Goal: Browse casually: Explore the website without a specific task or goal

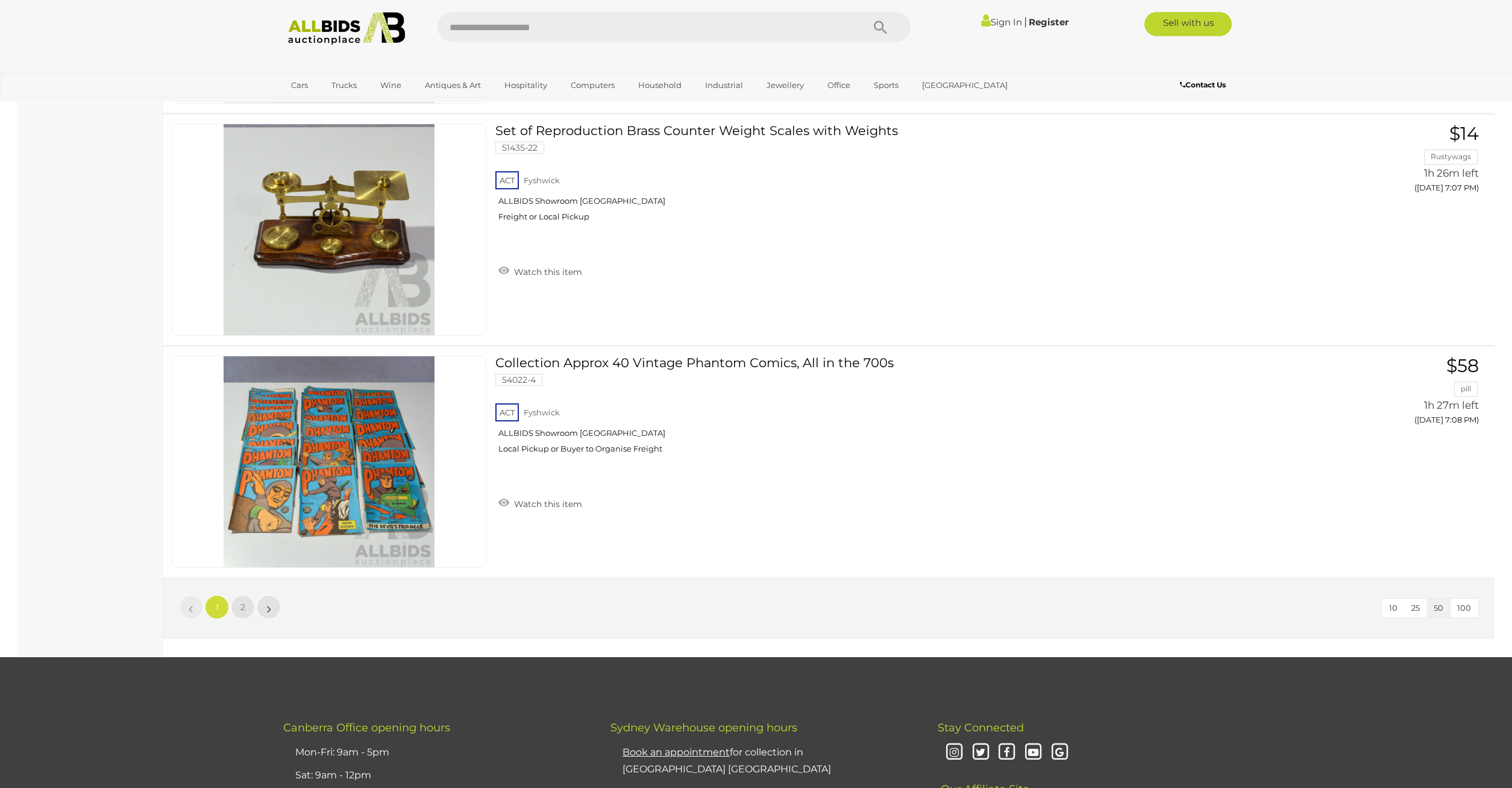
scroll to position [11377, 0]
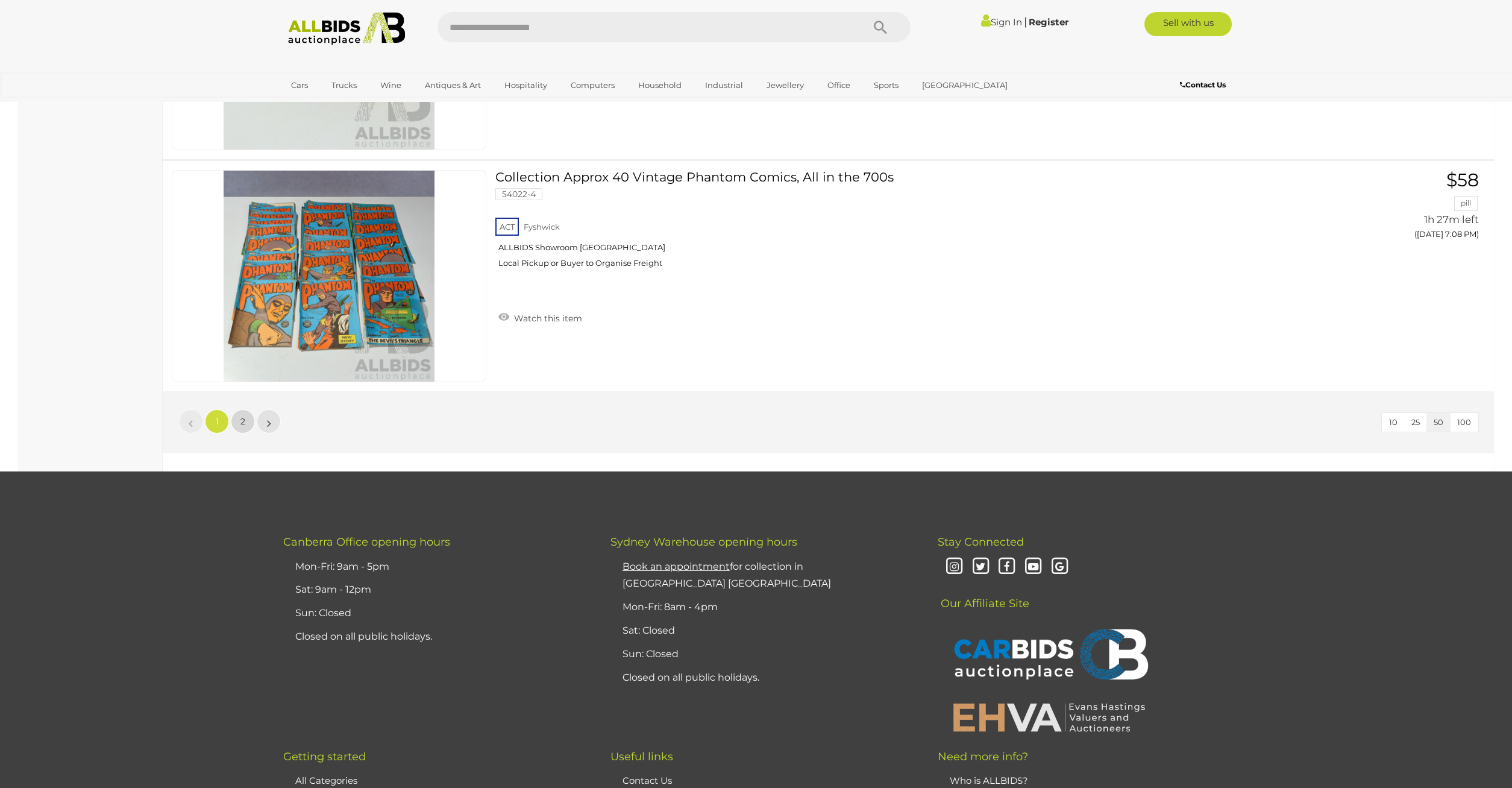
click at [243, 418] on span "2" at bounding box center [243, 421] width 5 height 11
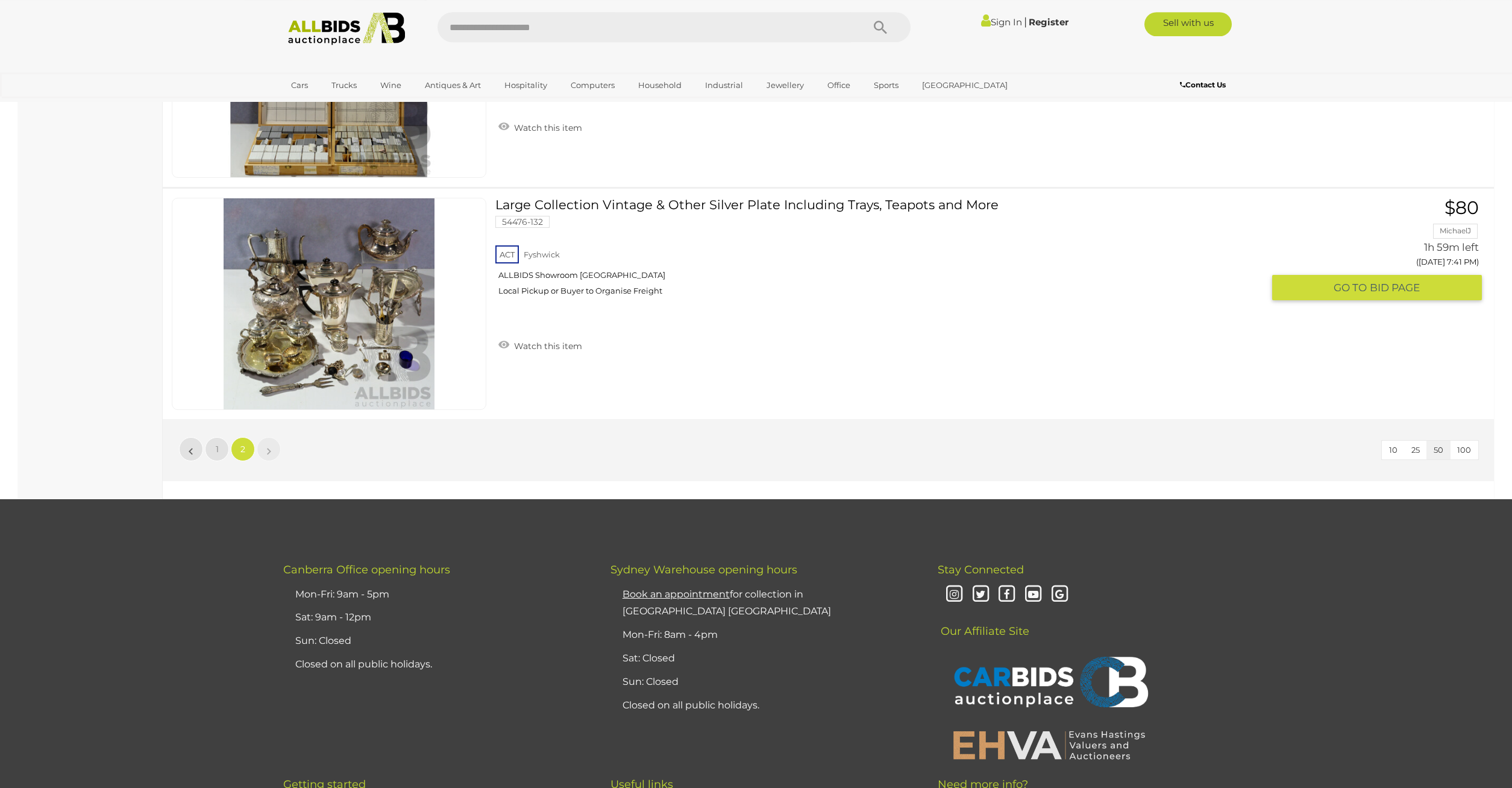
scroll to position [8344, 0]
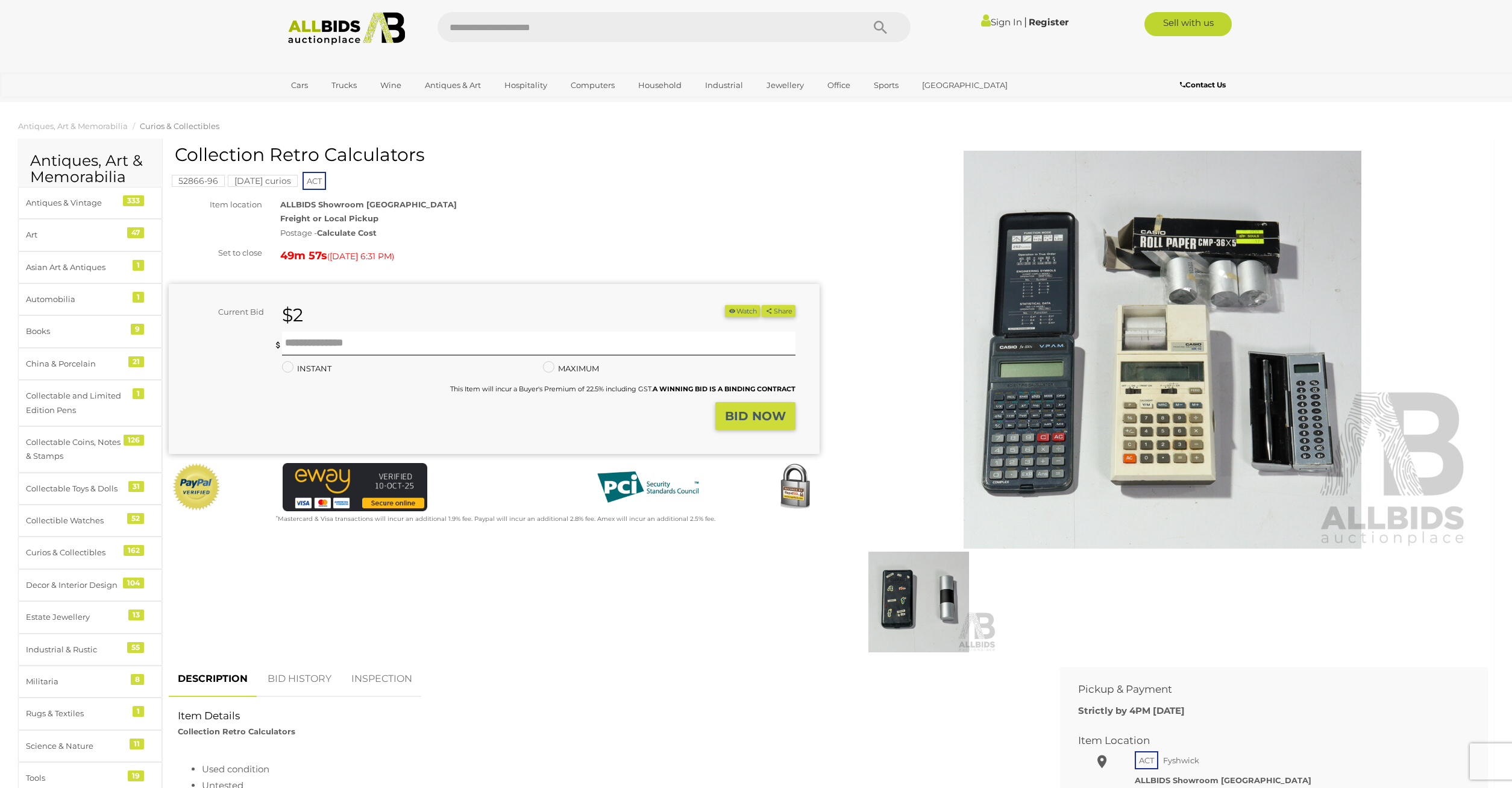
click at [1084, 421] on img at bounding box center [1162, 349] width 617 height 398
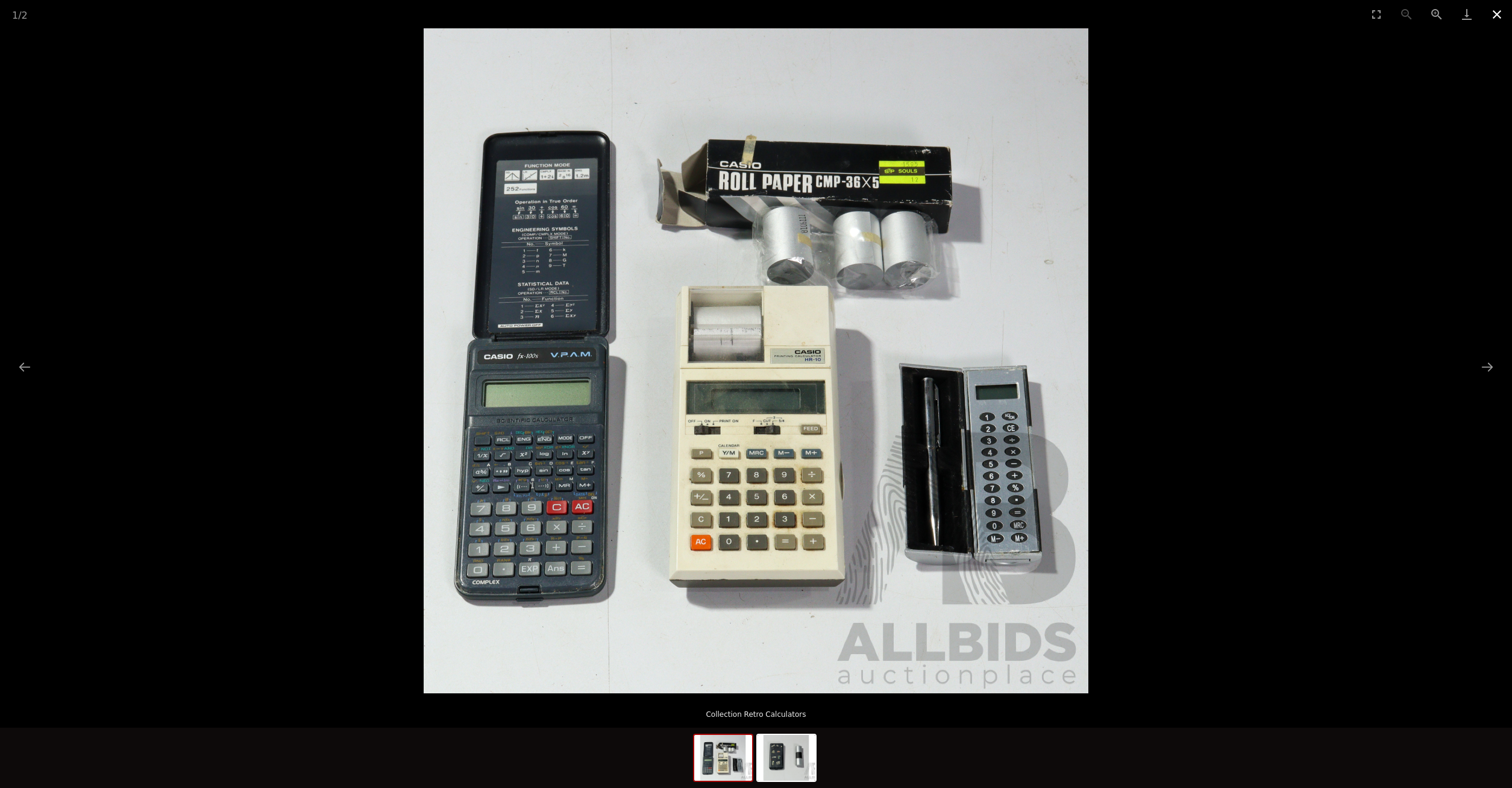
click at [1494, 8] on button "Close gallery" at bounding box center [1497, 14] width 30 height 29
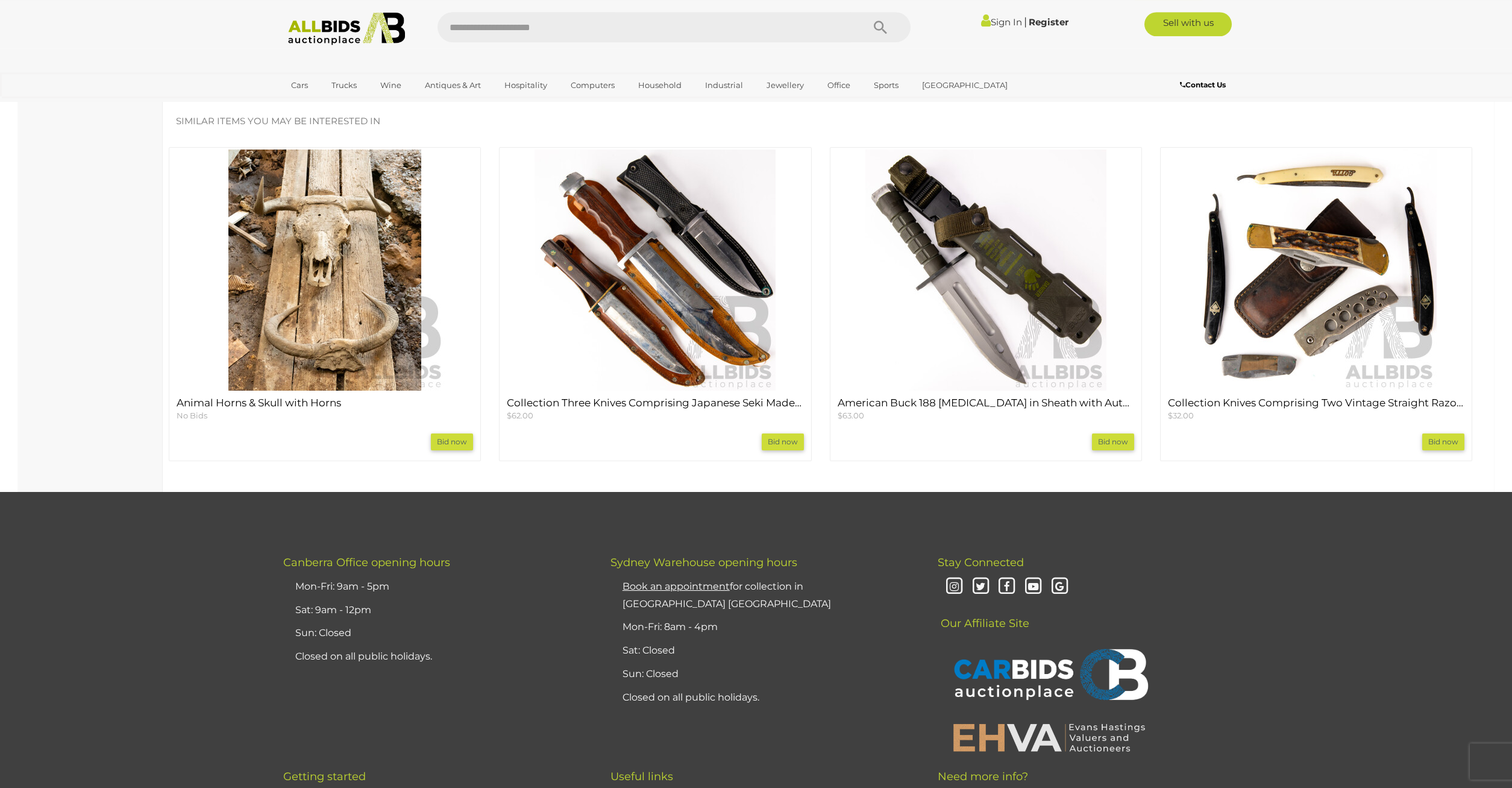
scroll to position [923, 0]
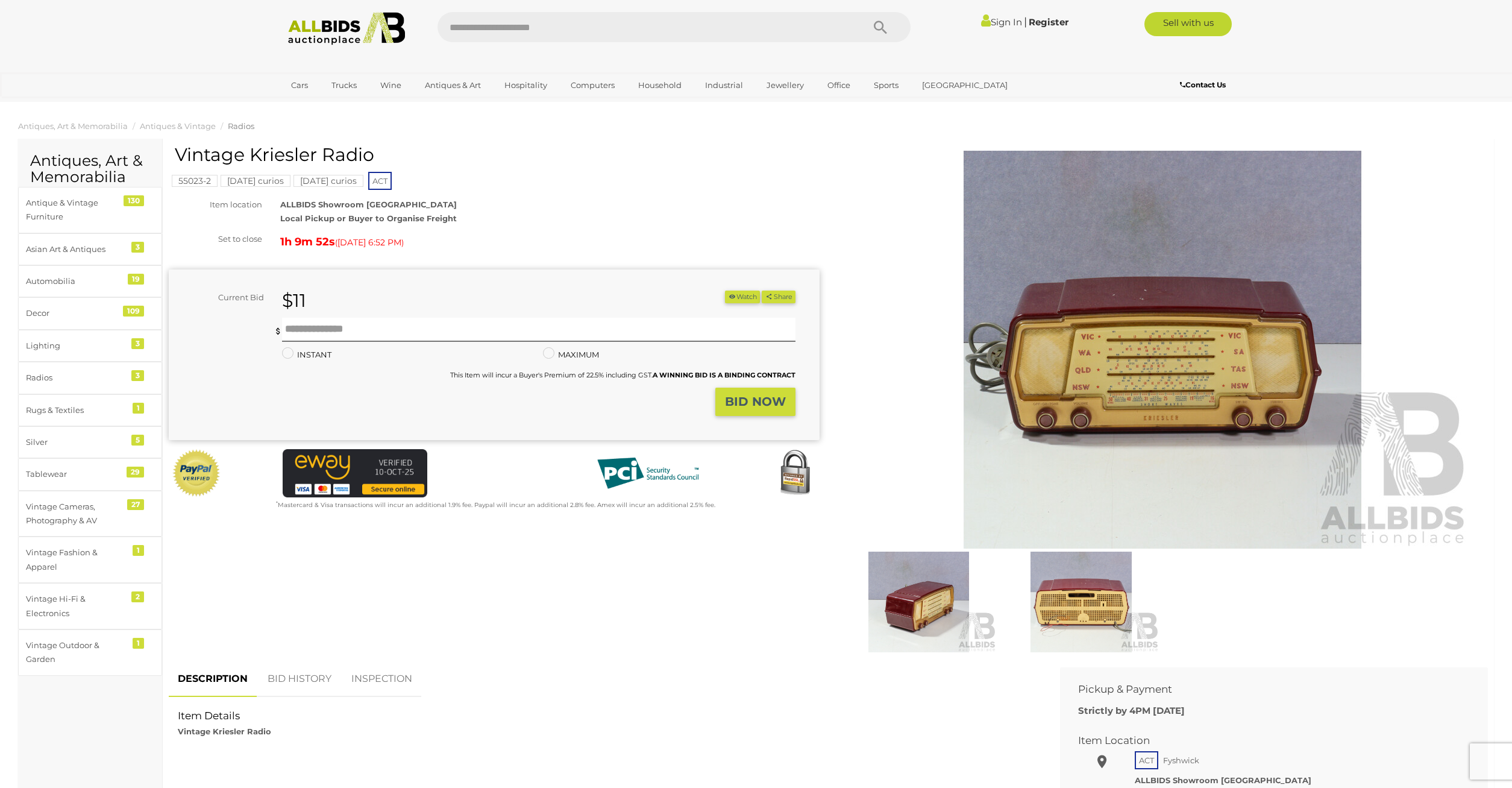
click at [1100, 386] on img at bounding box center [1162, 349] width 617 height 398
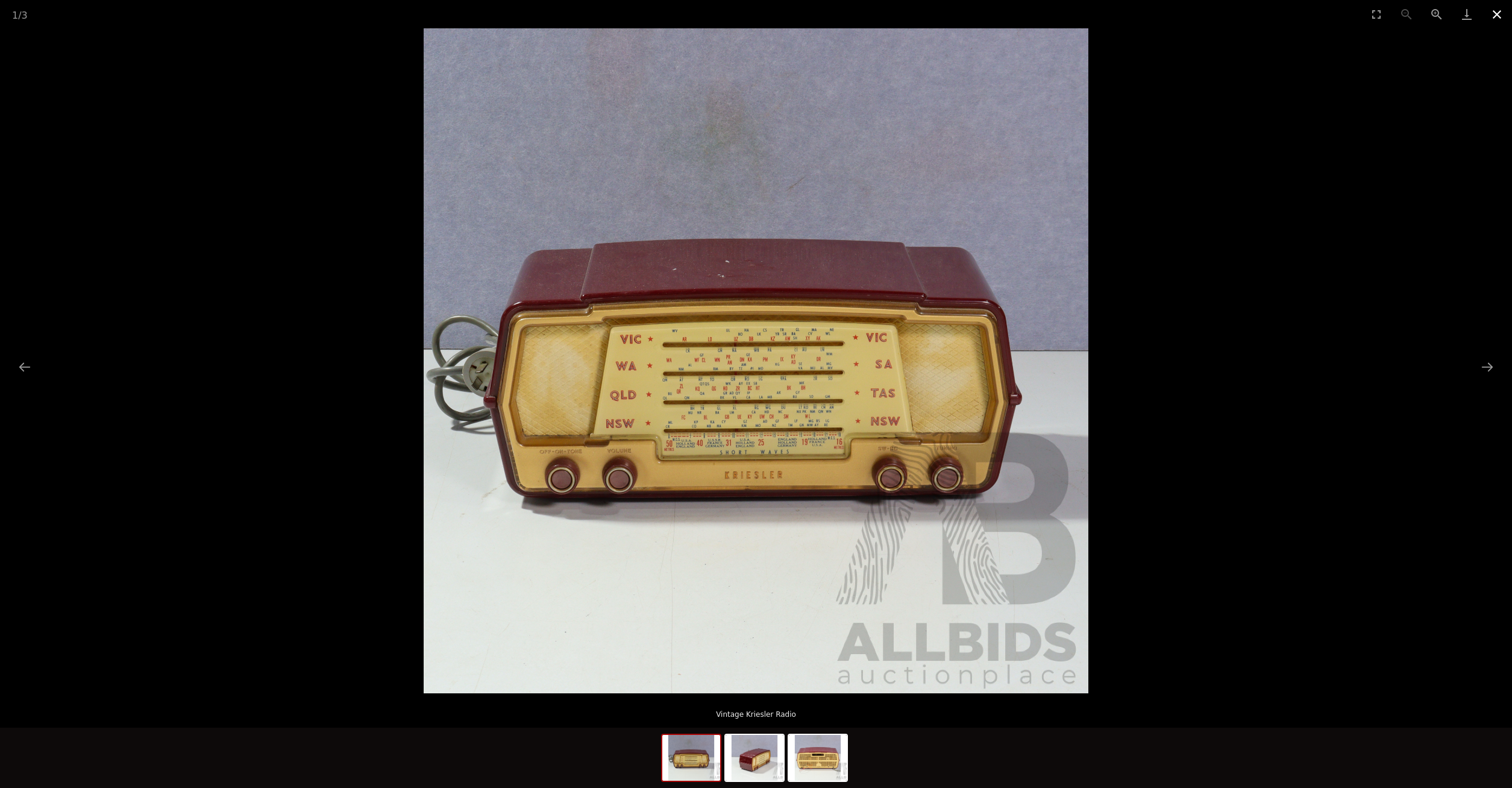
click at [1494, 13] on button "Close gallery" at bounding box center [1497, 14] width 30 height 29
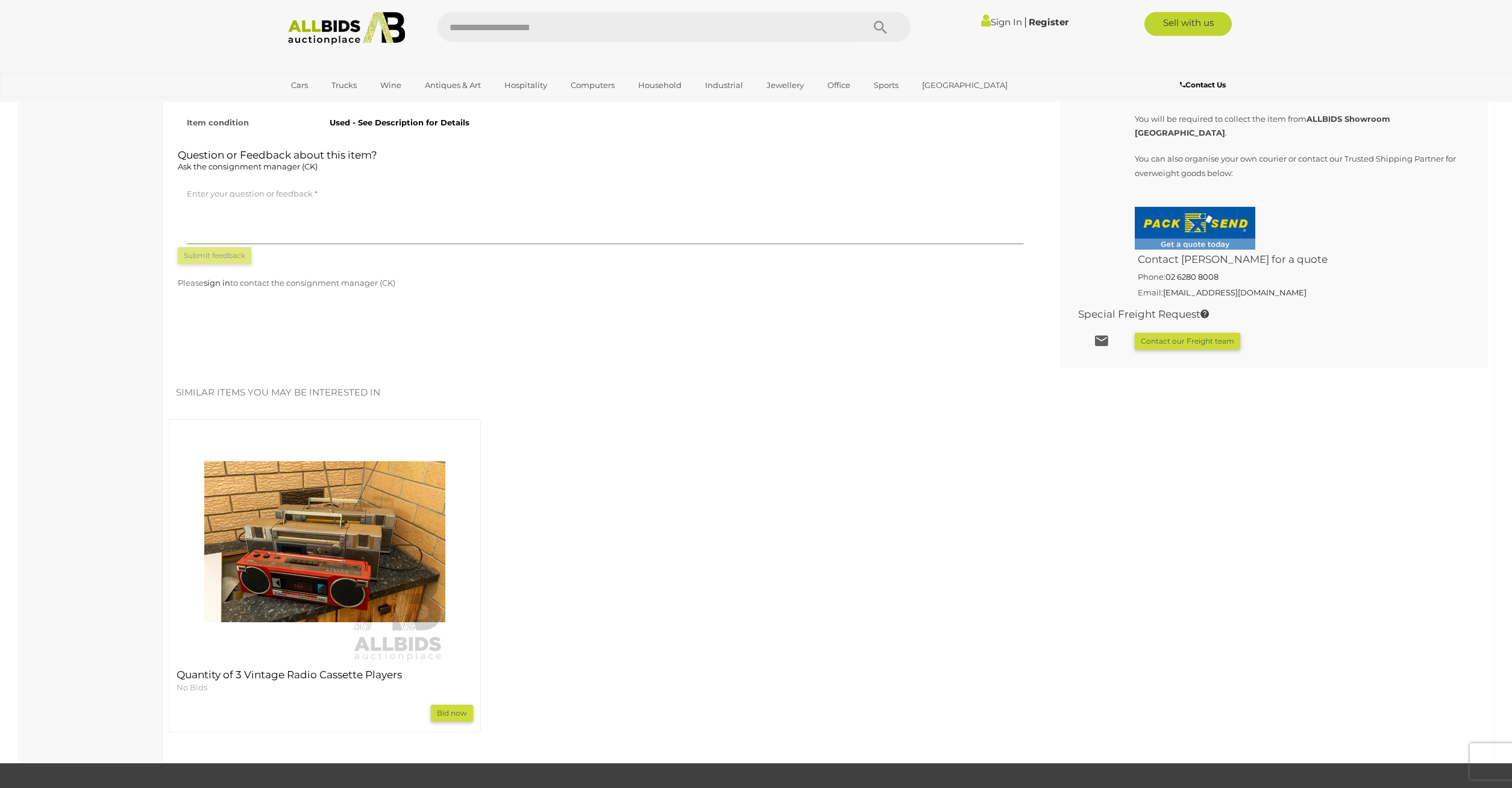
scroll to position [923, 0]
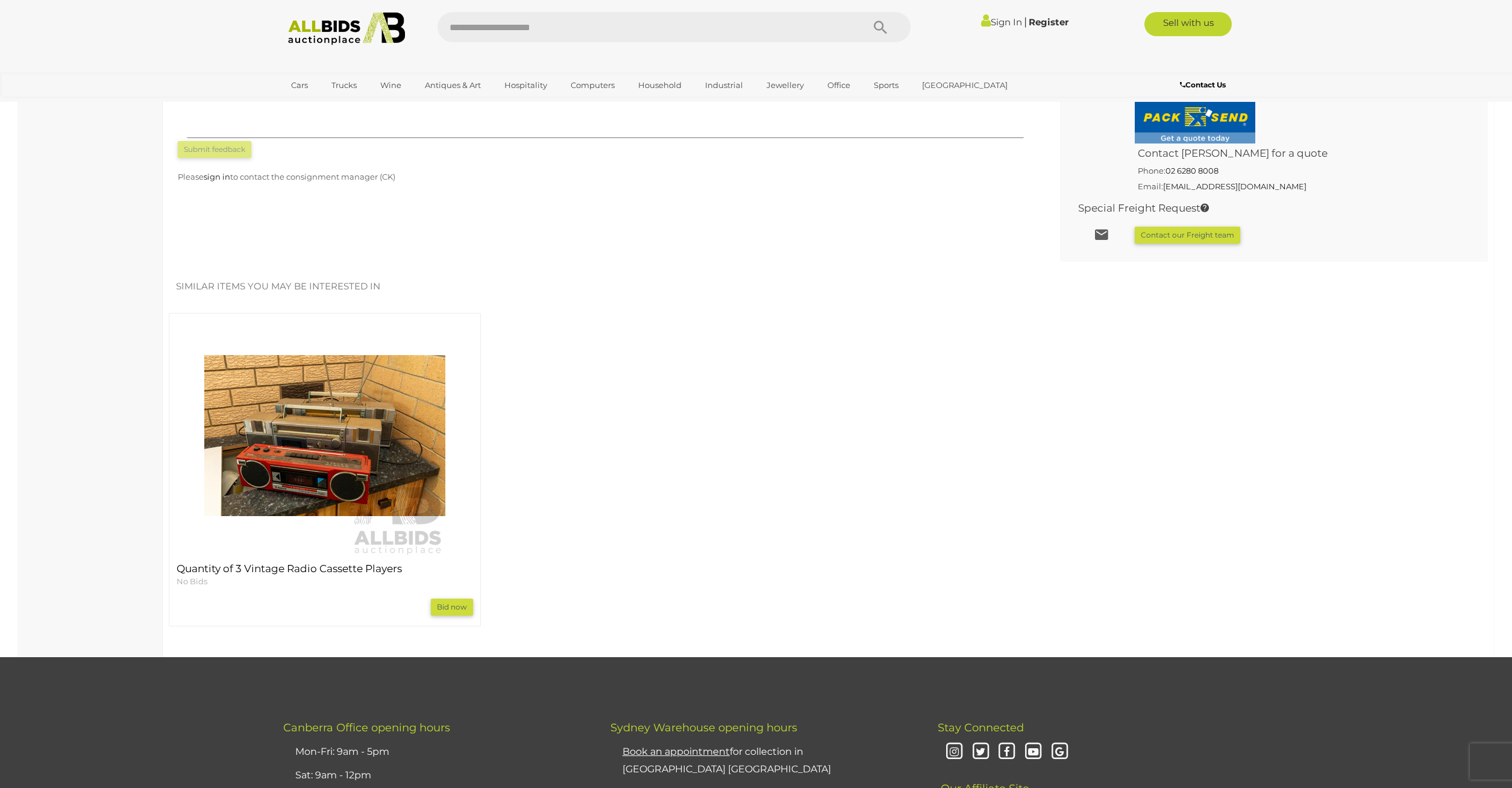
click at [279, 417] on img at bounding box center [325, 436] width 241 height 241
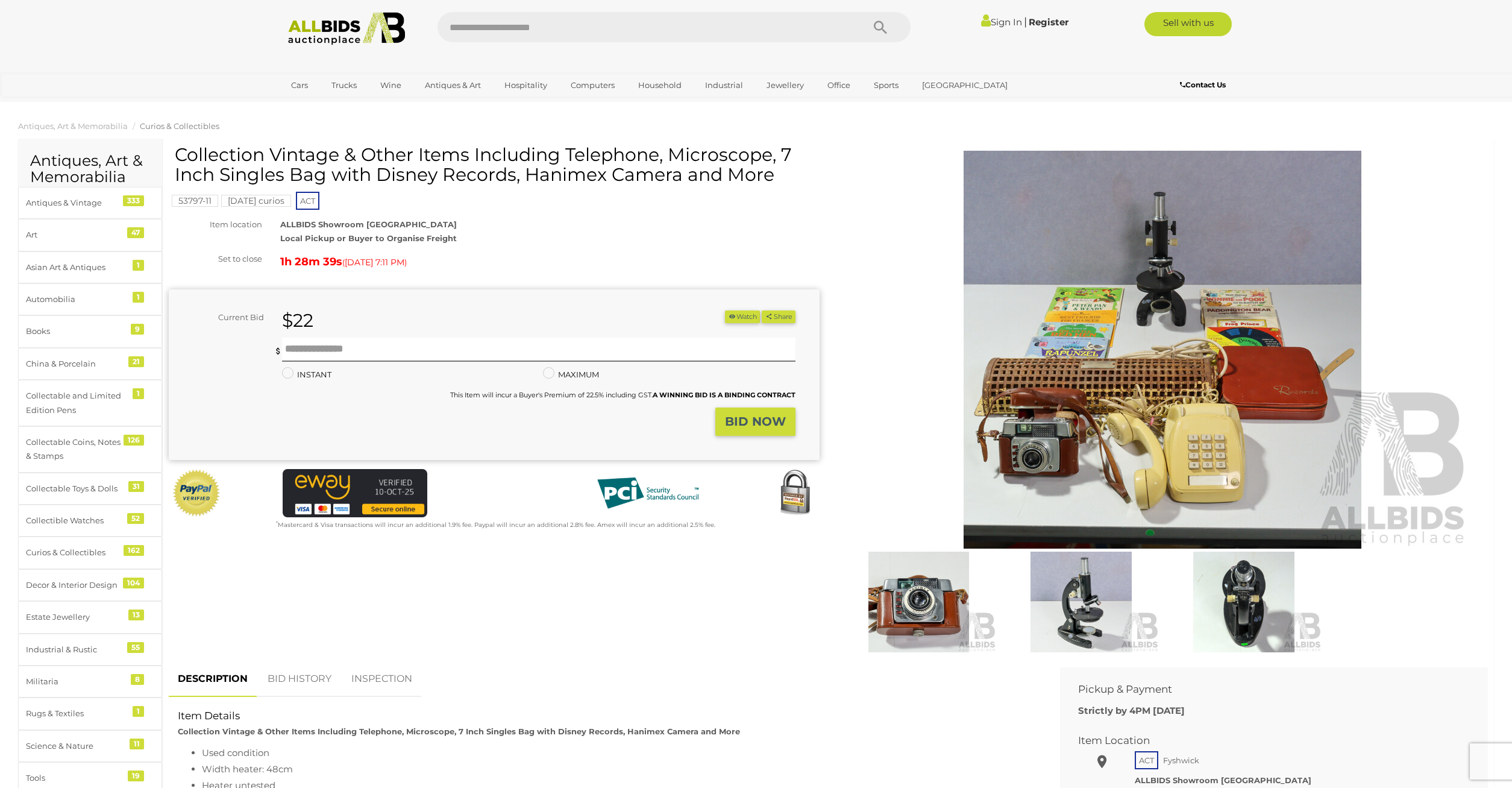
click at [1113, 279] on img at bounding box center [1162, 349] width 617 height 398
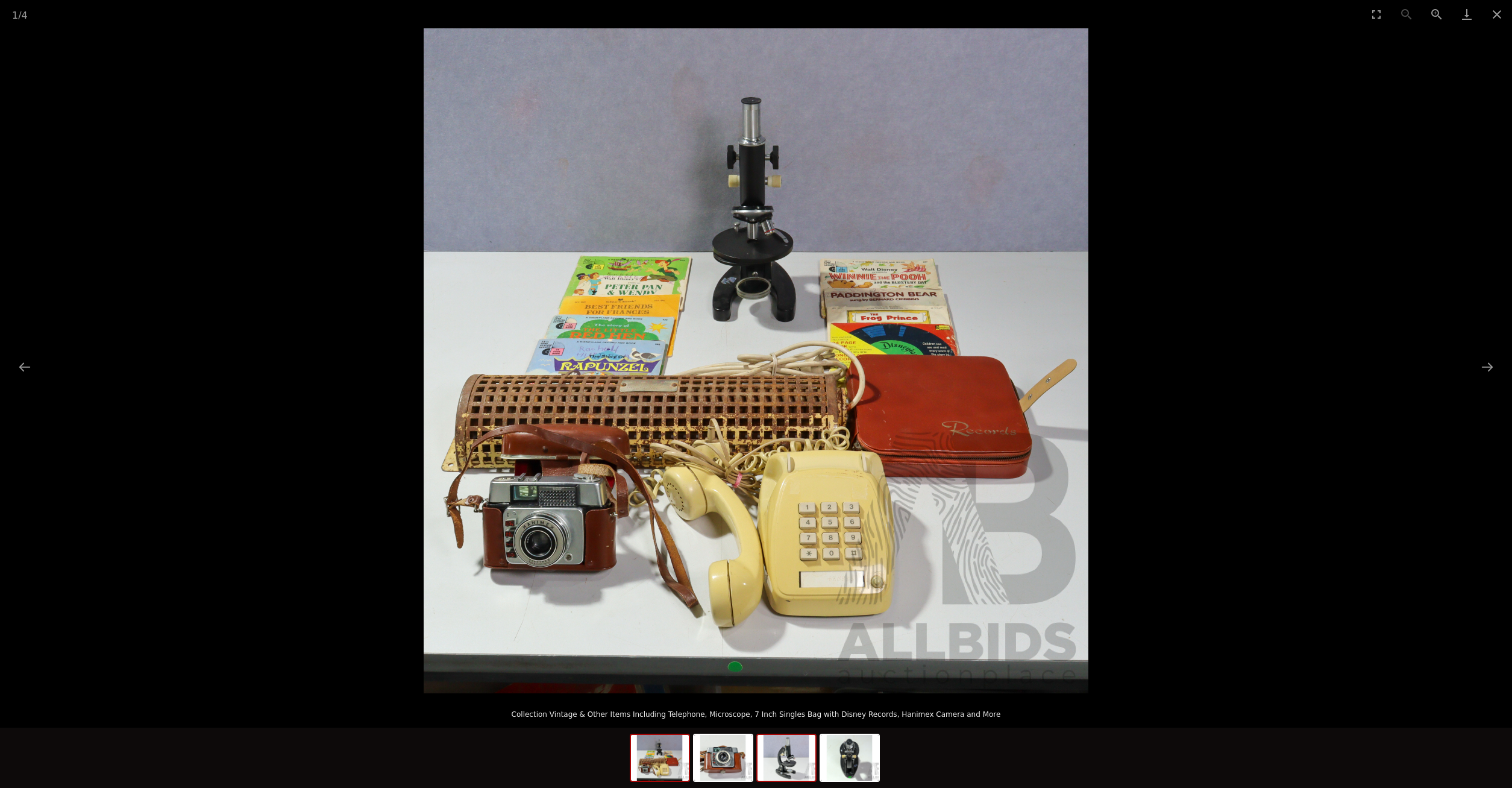
click at [777, 767] on img at bounding box center [786, 758] width 58 height 46
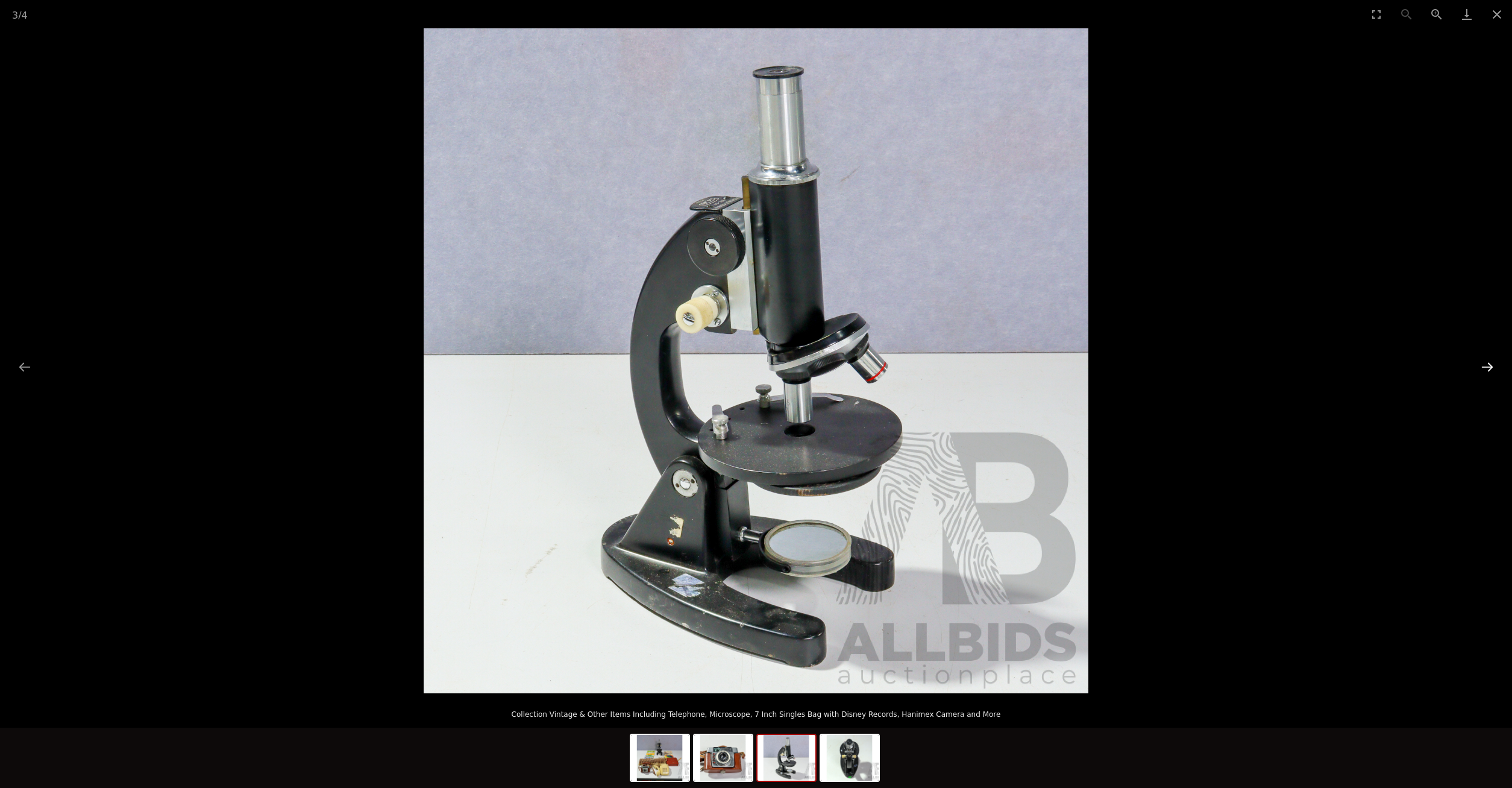
click at [1487, 372] on button "Next slide" at bounding box center [1487, 367] width 25 height 24
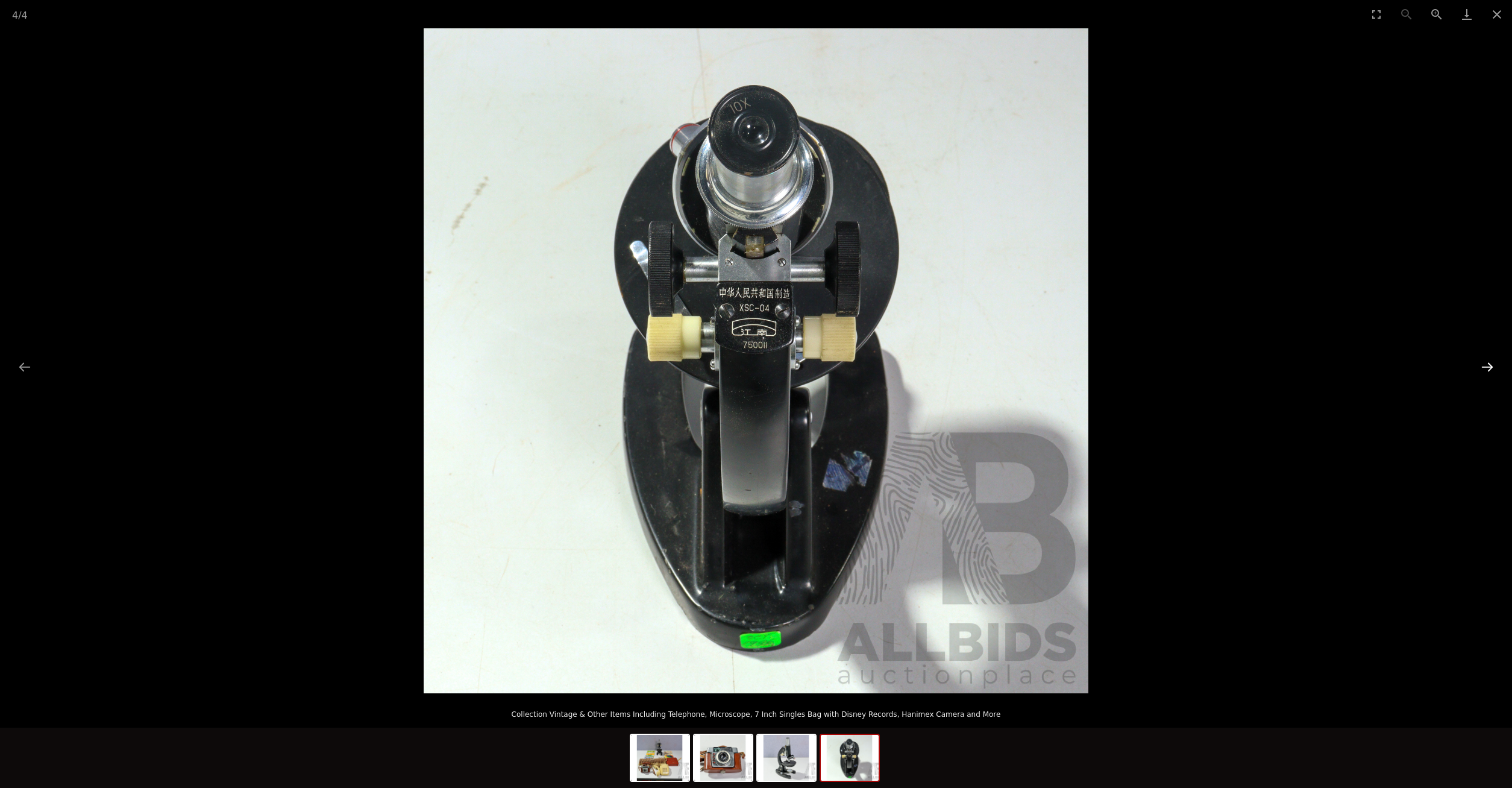
click at [1487, 372] on button "Next slide" at bounding box center [1487, 367] width 25 height 24
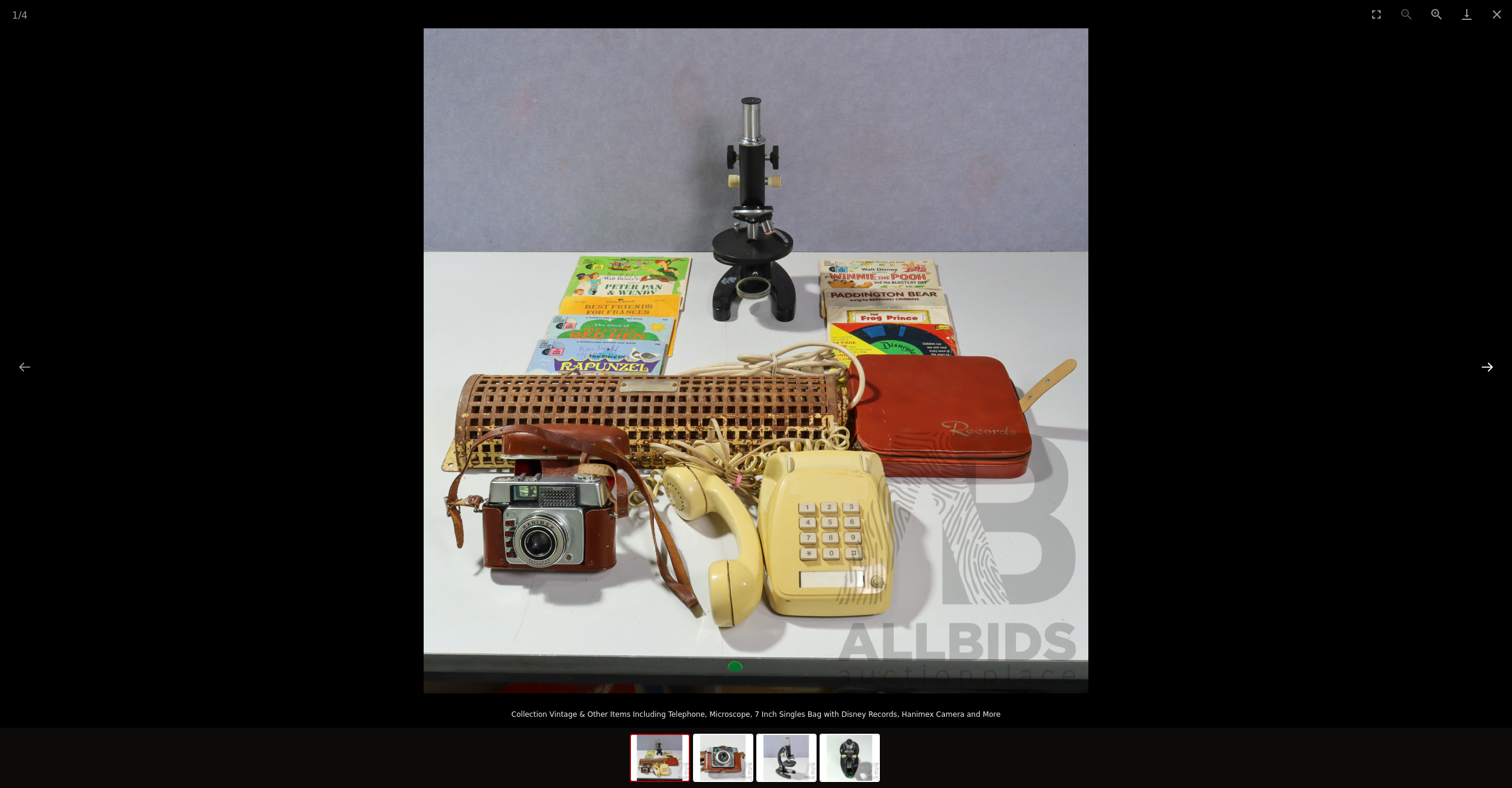
click at [1487, 372] on button "Next slide" at bounding box center [1487, 367] width 25 height 24
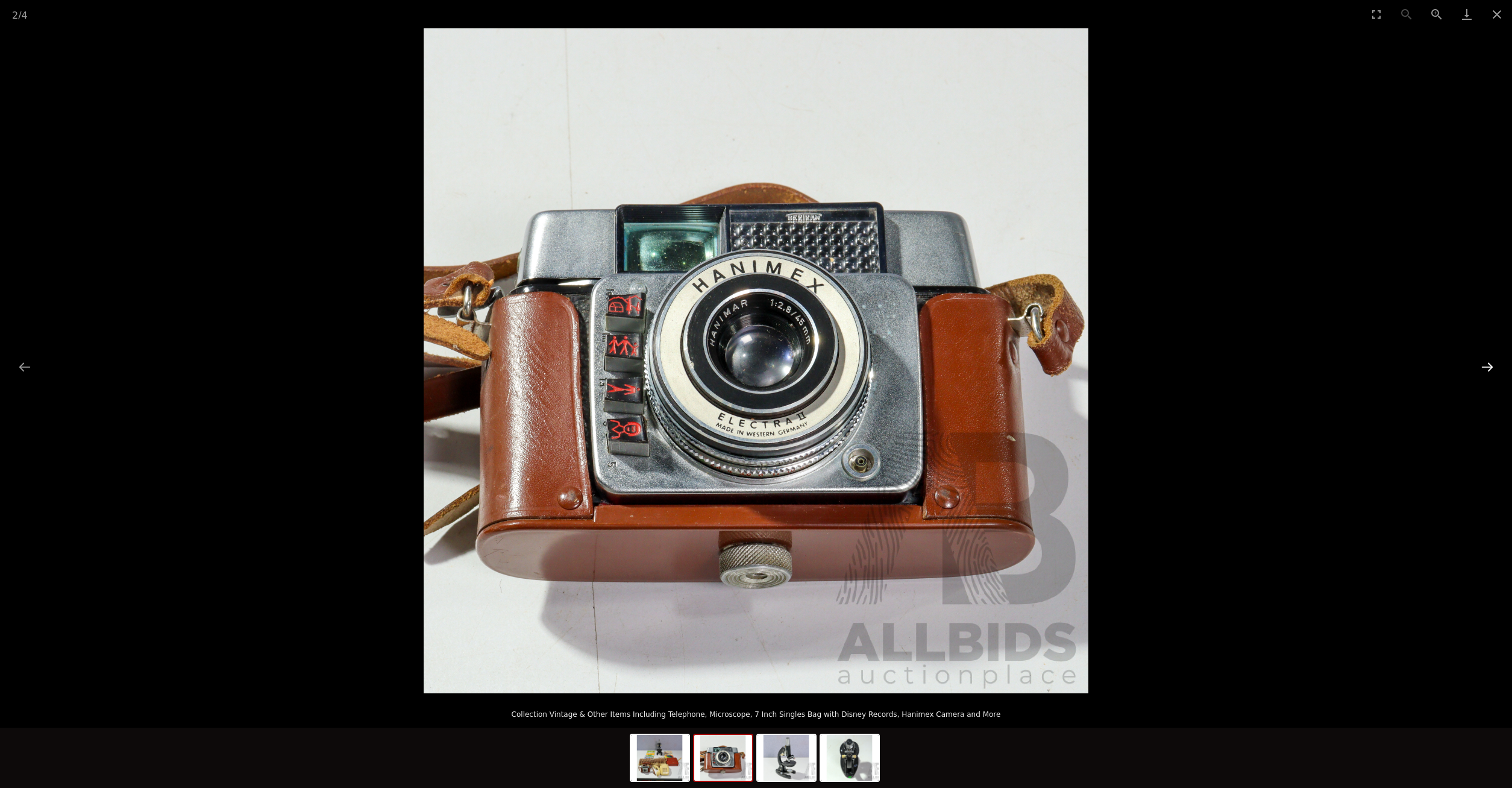
click at [1487, 372] on button "Next slide" at bounding box center [1487, 367] width 25 height 24
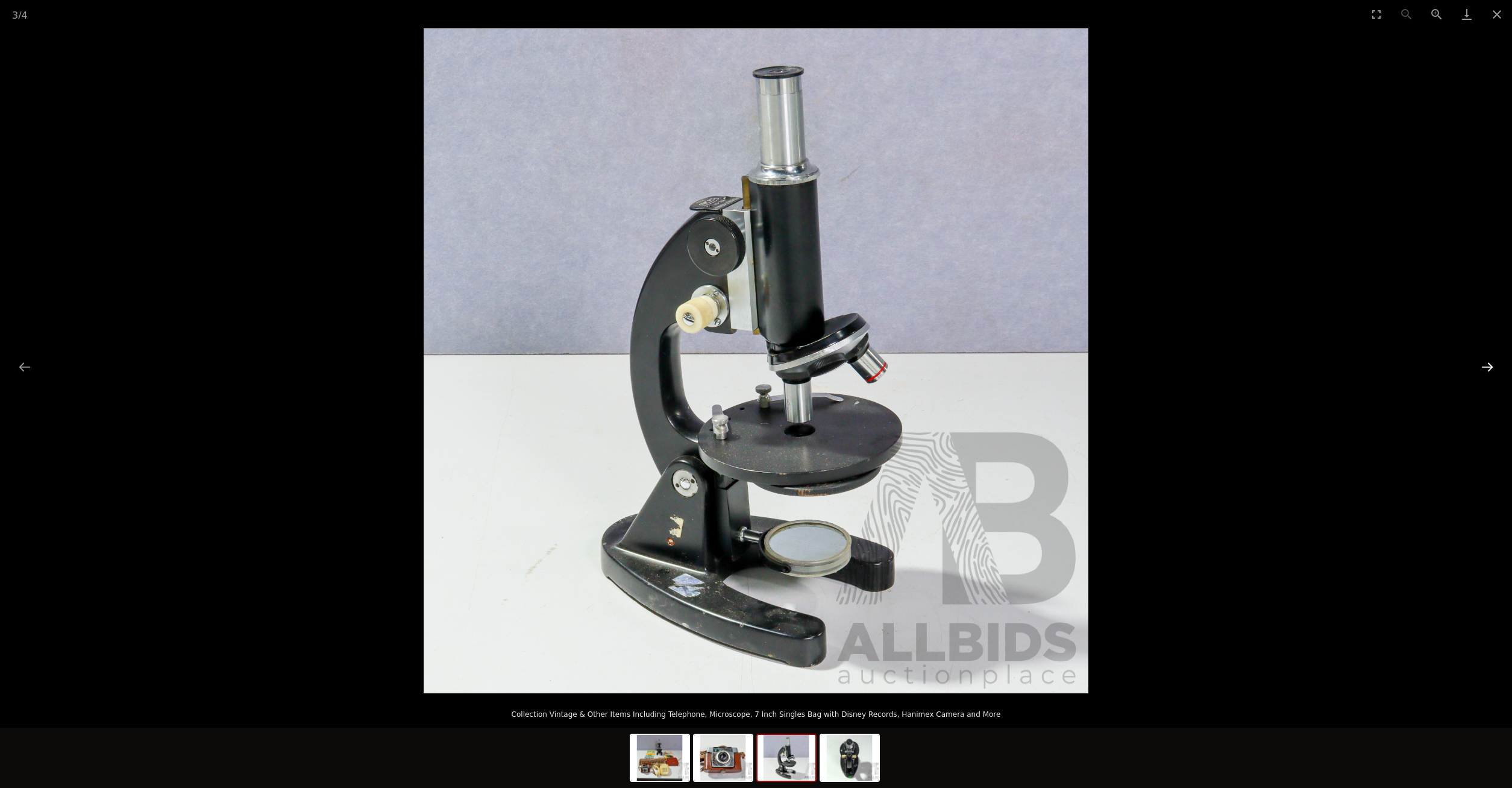
click at [1487, 372] on button "Next slide" at bounding box center [1487, 367] width 25 height 24
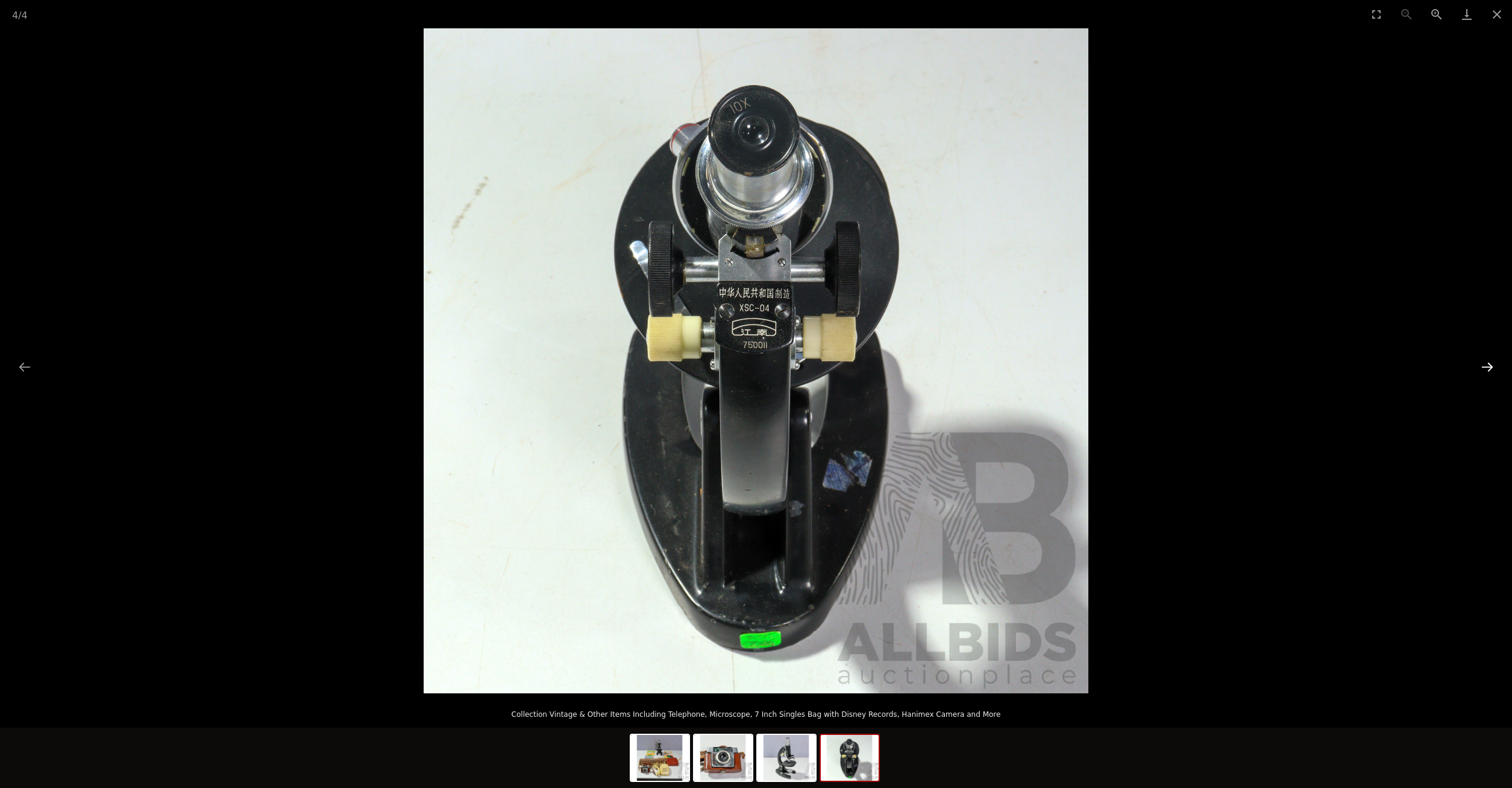
click at [1487, 369] on button "Next slide" at bounding box center [1487, 367] width 25 height 24
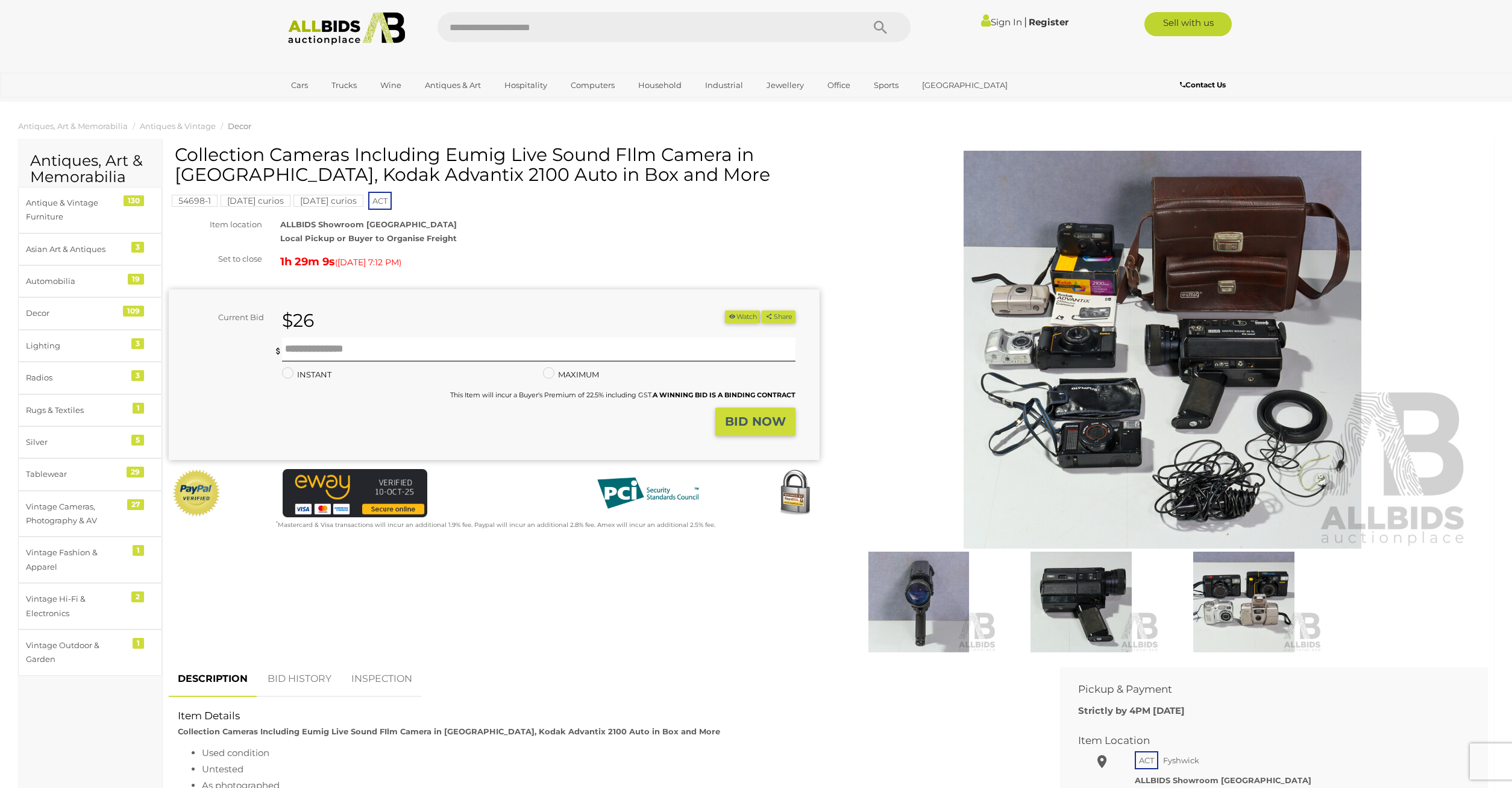
click at [1277, 366] on img at bounding box center [1162, 349] width 617 height 398
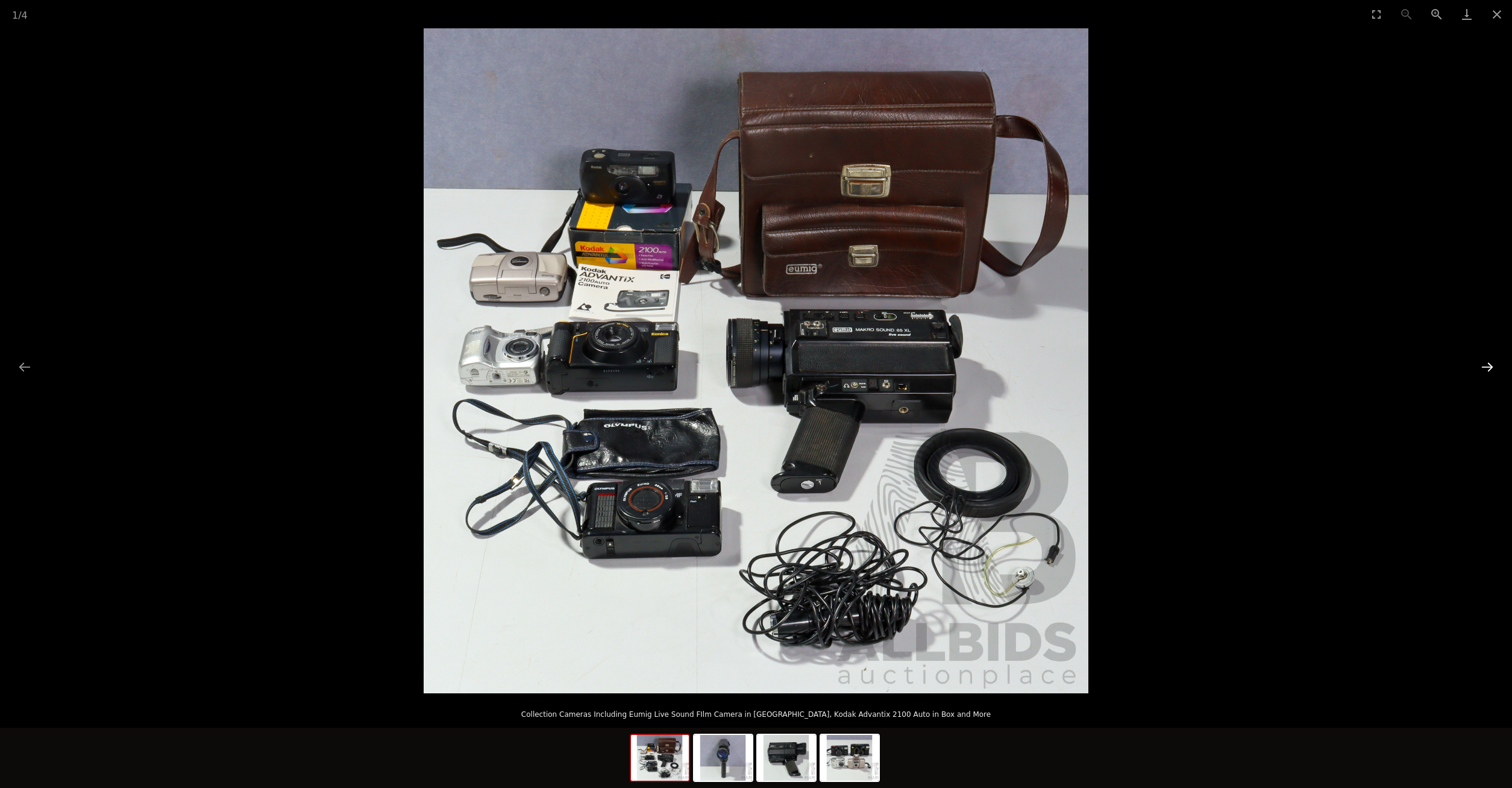
click at [1479, 369] on button "Next slide" at bounding box center [1487, 367] width 25 height 24
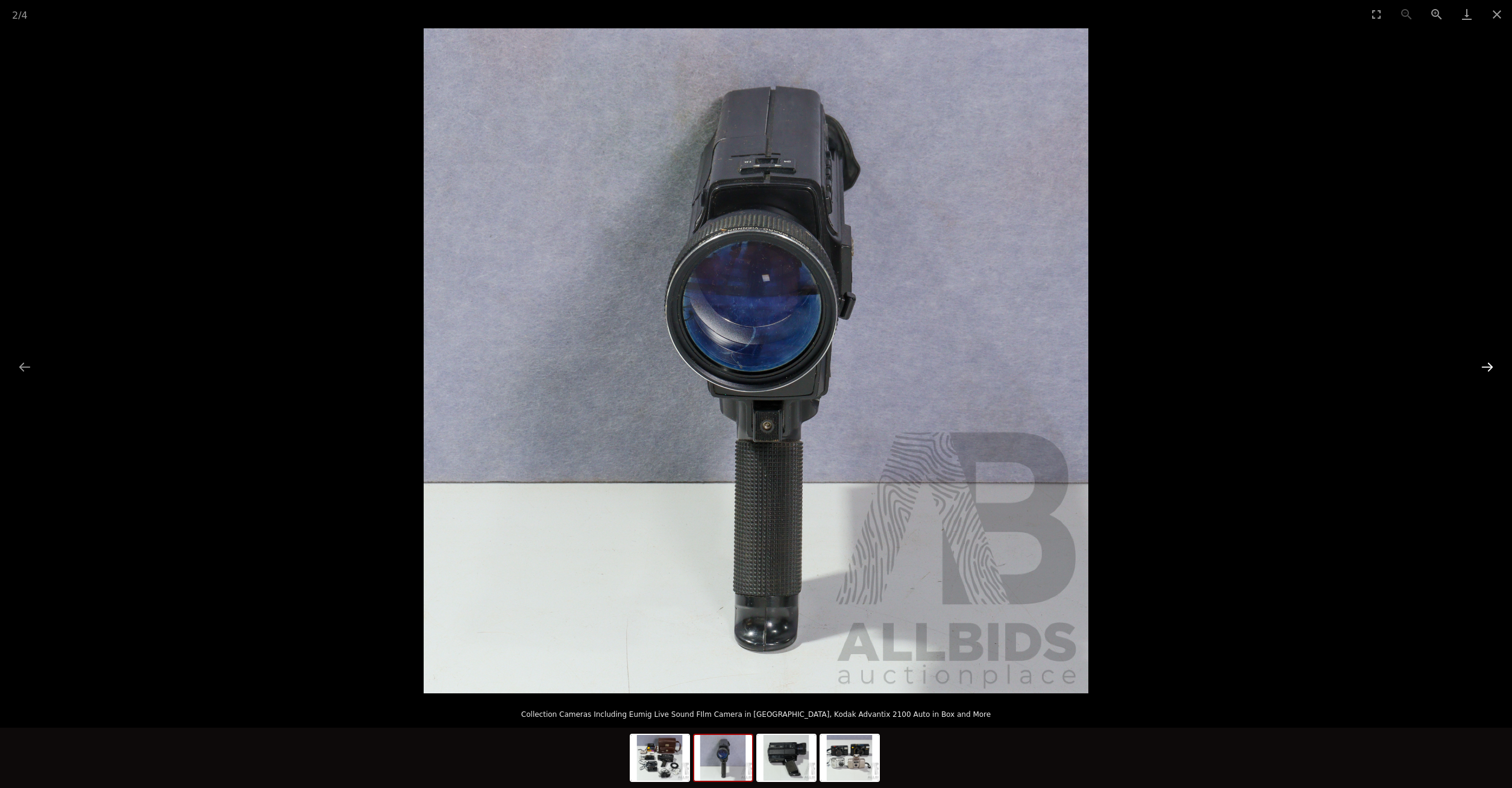
click at [1479, 369] on button "Next slide" at bounding box center [1487, 367] width 25 height 24
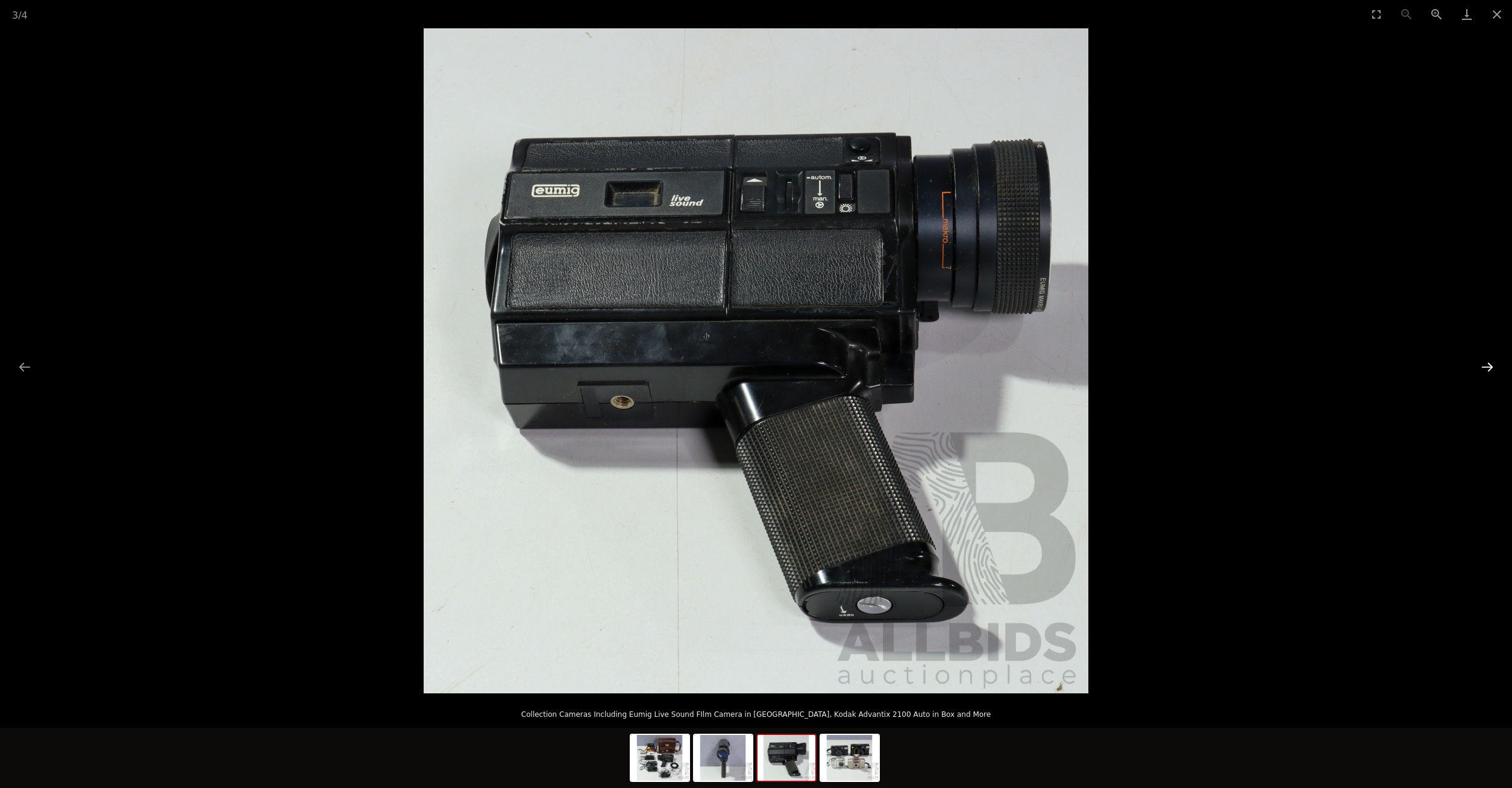
click at [1479, 369] on button "Next slide" at bounding box center [1487, 367] width 25 height 24
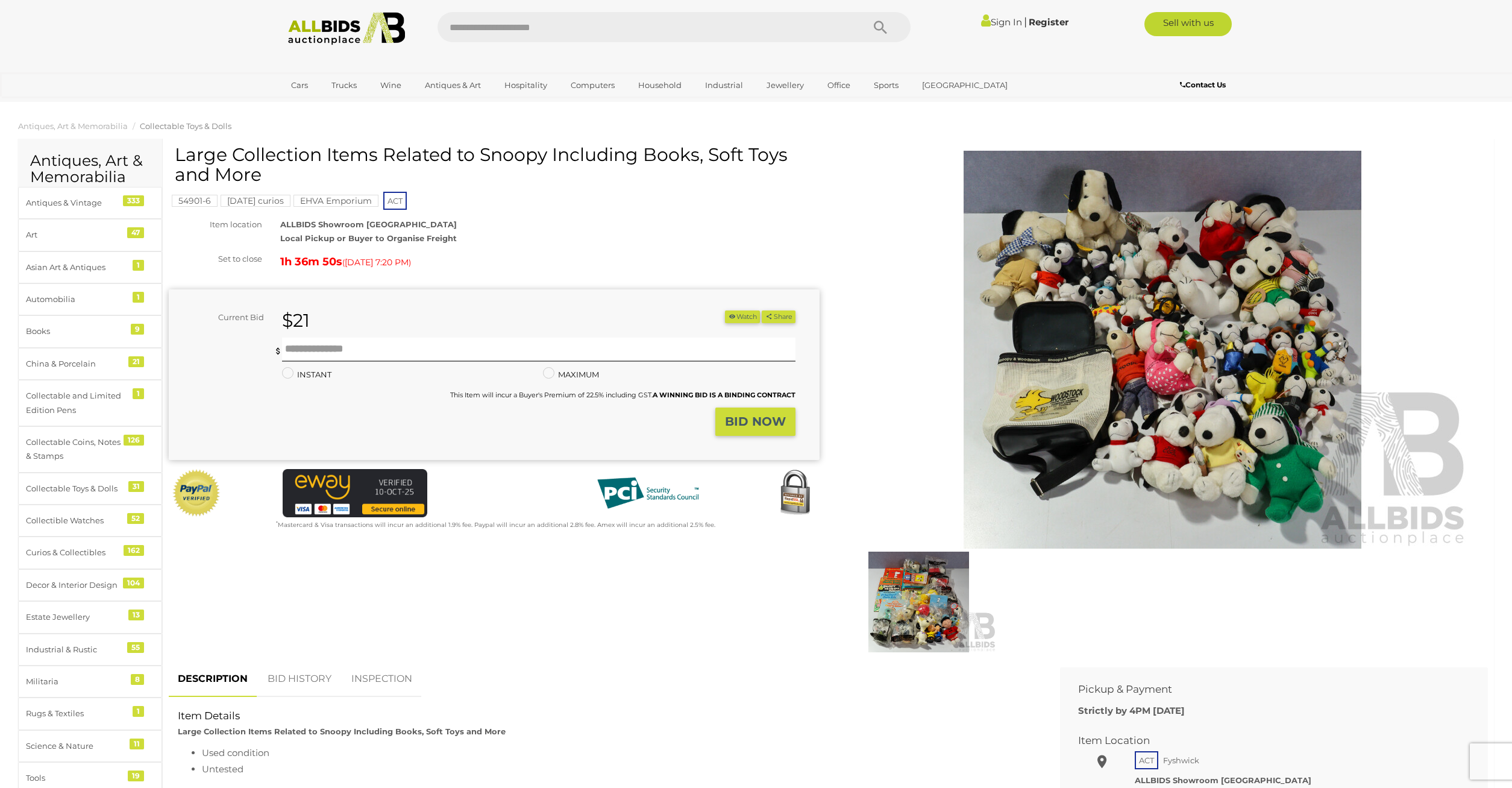
click at [1238, 320] on img at bounding box center [1162, 349] width 617 height 398
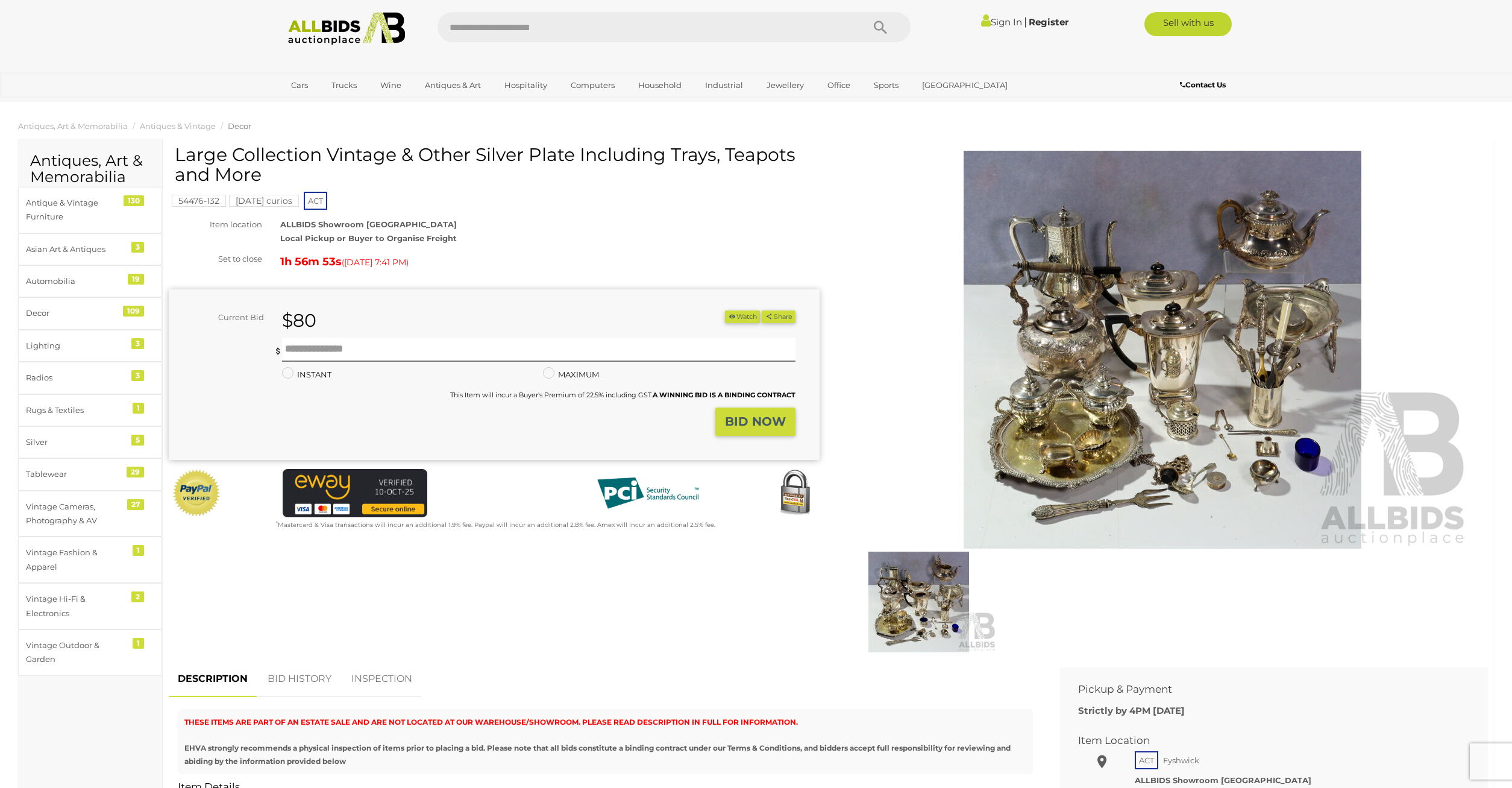
click at [1054, 330] on img at bounding box center [1162, 349] width 617 height 398
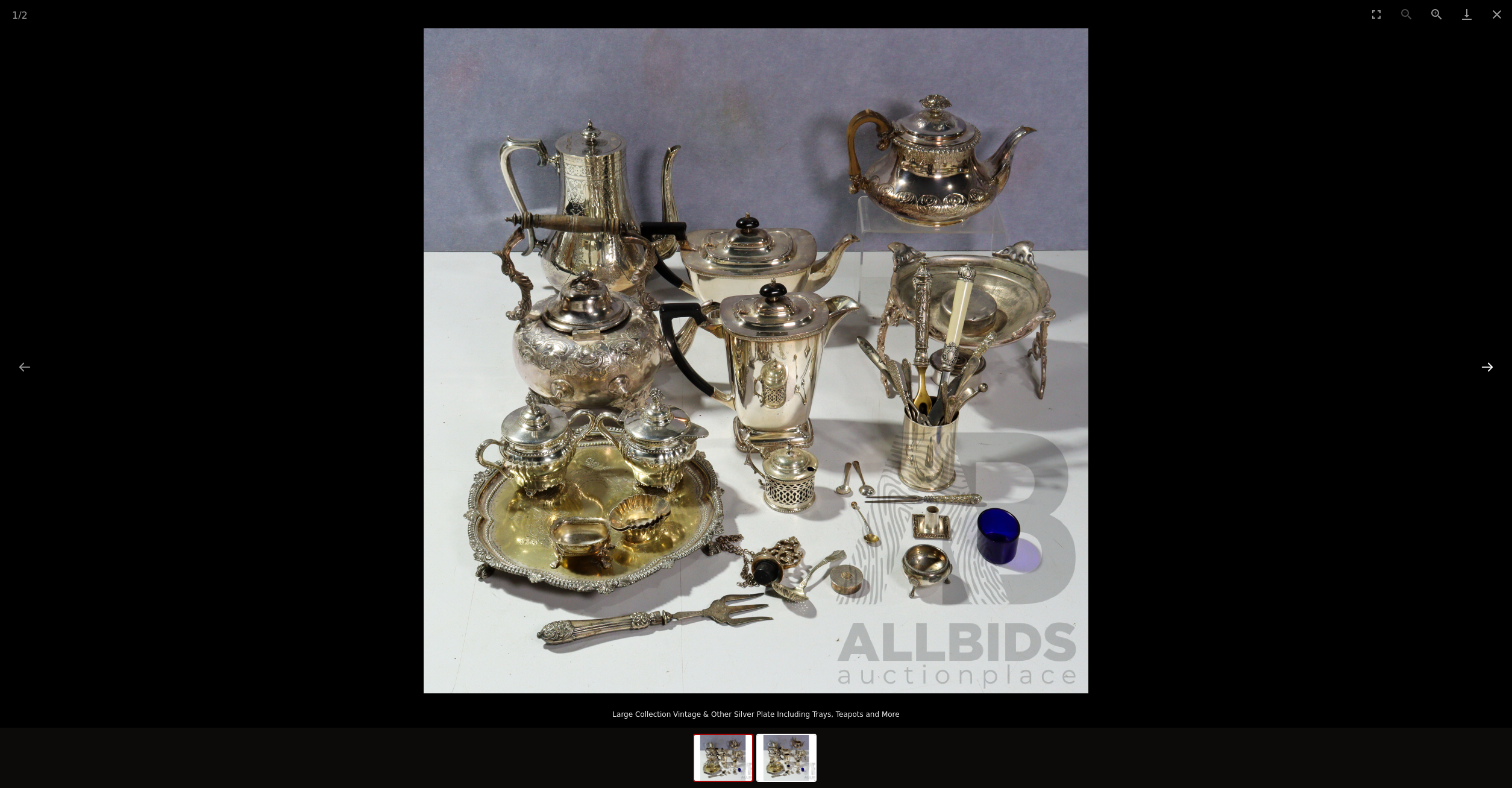
click at [1484, 372] on button "Next slide" at bounding box center [1487, 367] width 25 height 24
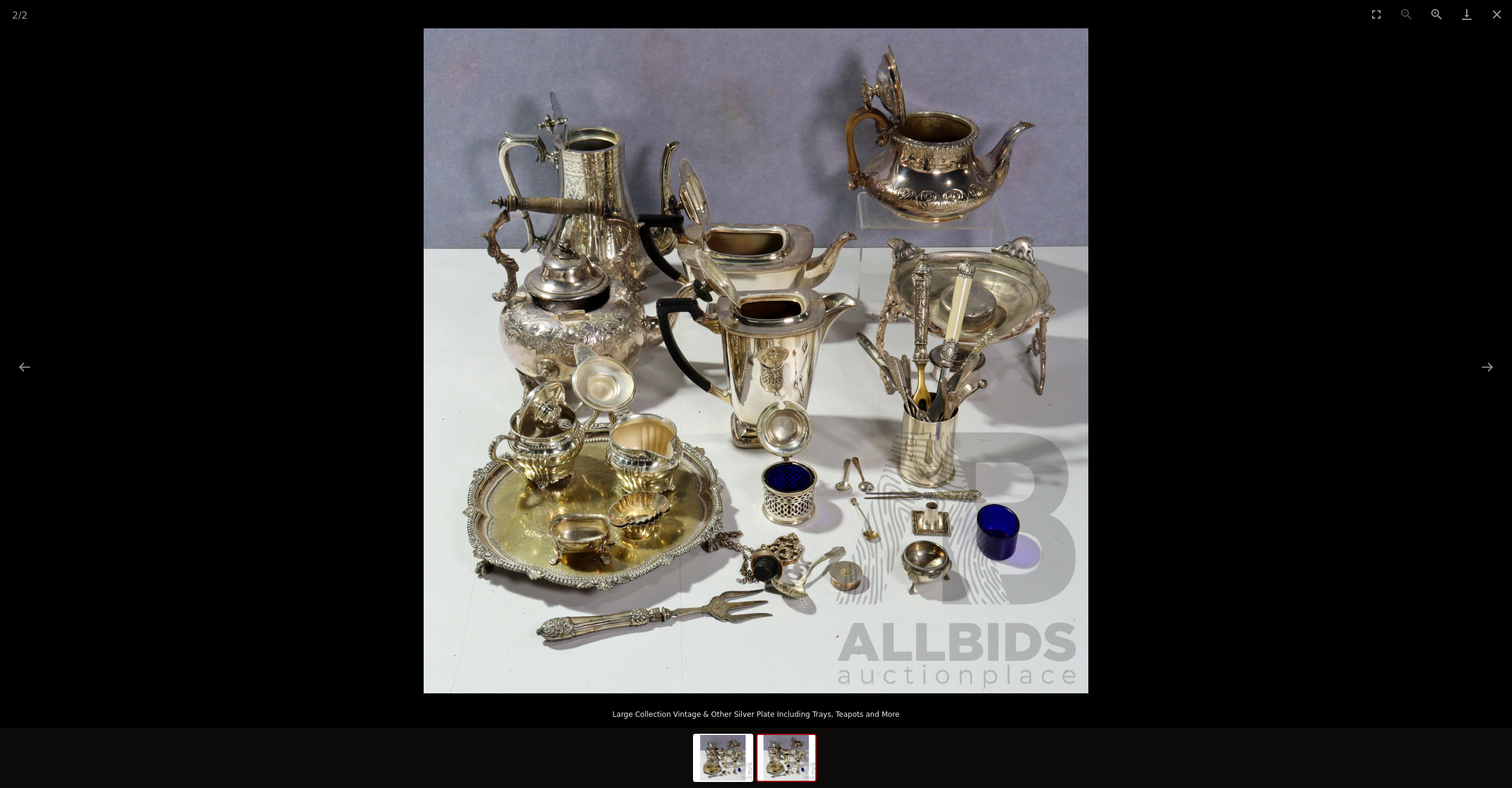
click at [823, 374] on img at bounding box center [756, 361] width 665 height 665
click at [1491, 13] on button "Close gallery" at bounding box center [1497, 14] width 30 height 29
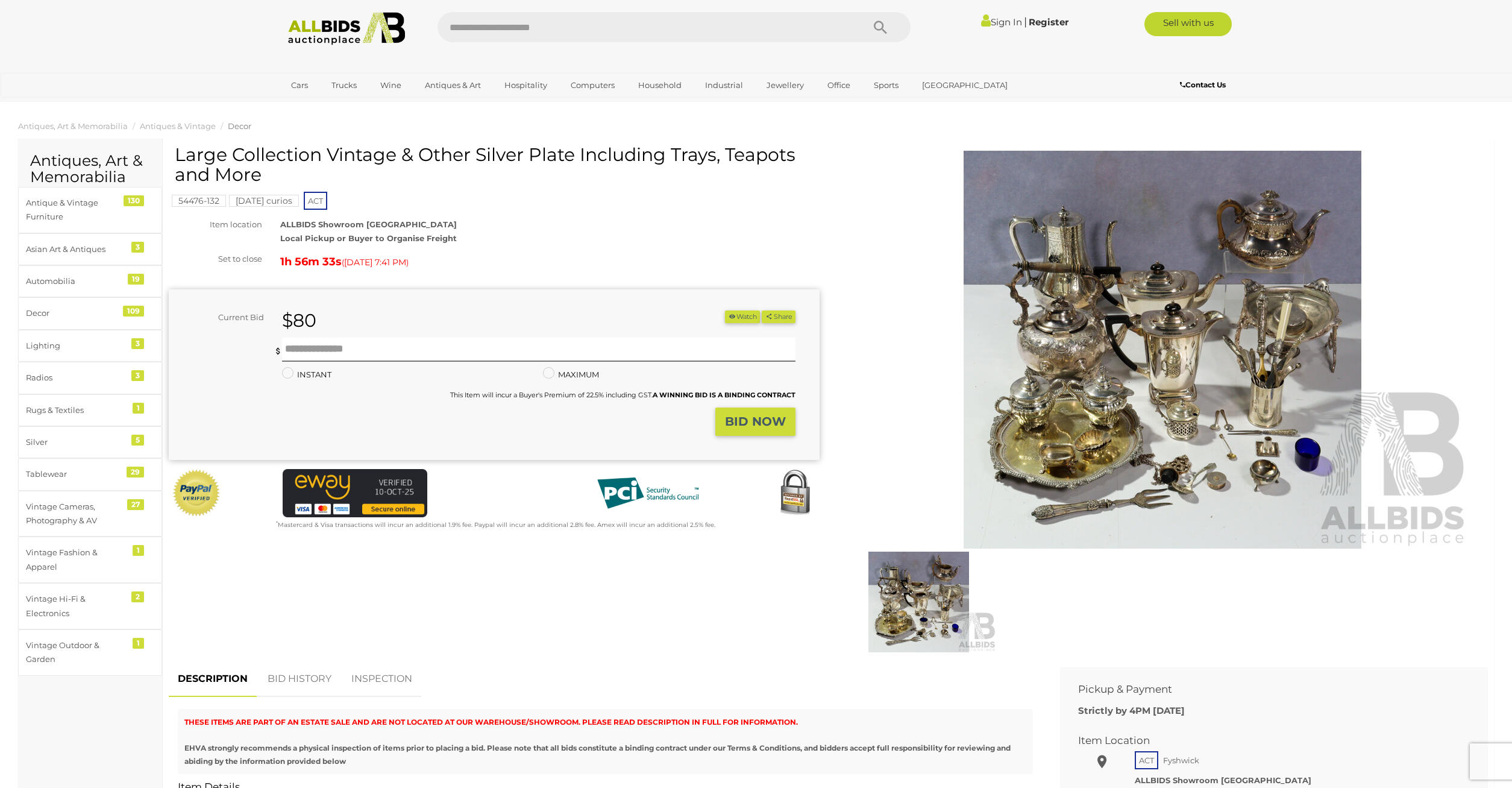
scroll to position [1230, 0]
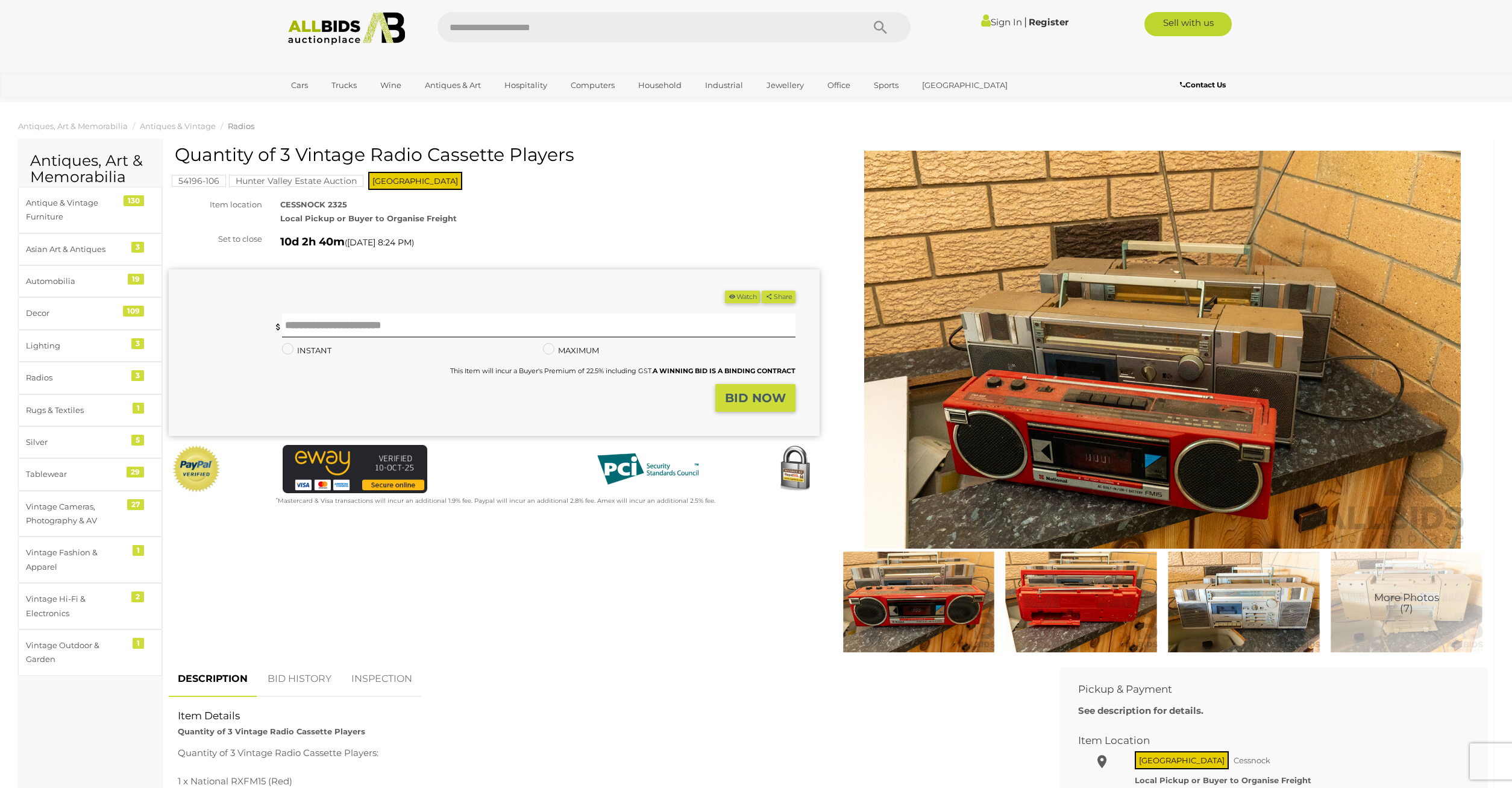
click at [1194, 315] on img at bounding box center [1162, 349] width 617 height 398
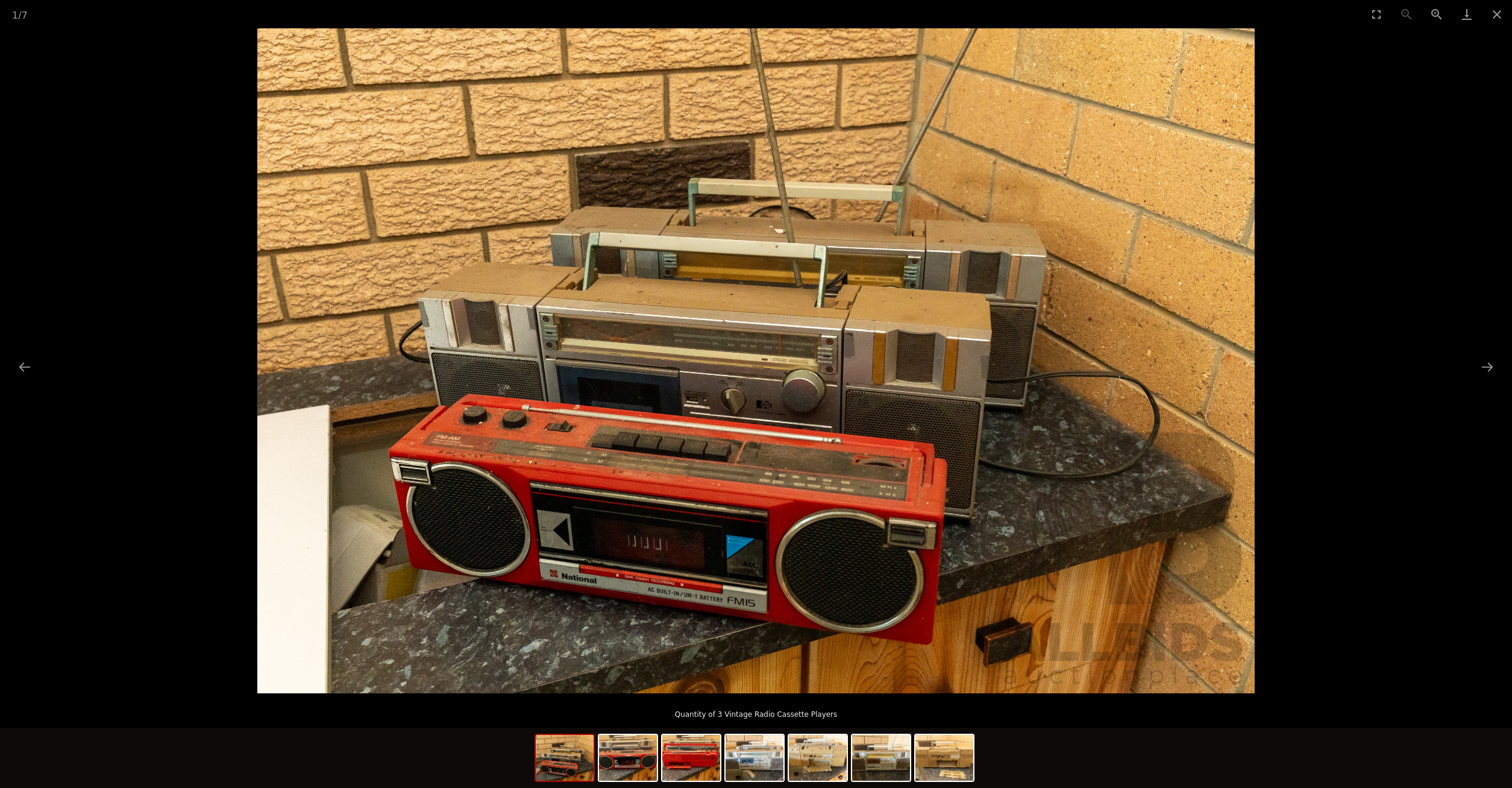
scroll to position [1260, 0]
click at [630, 757] on img at bounding box center [628, 758] width 58 height 46
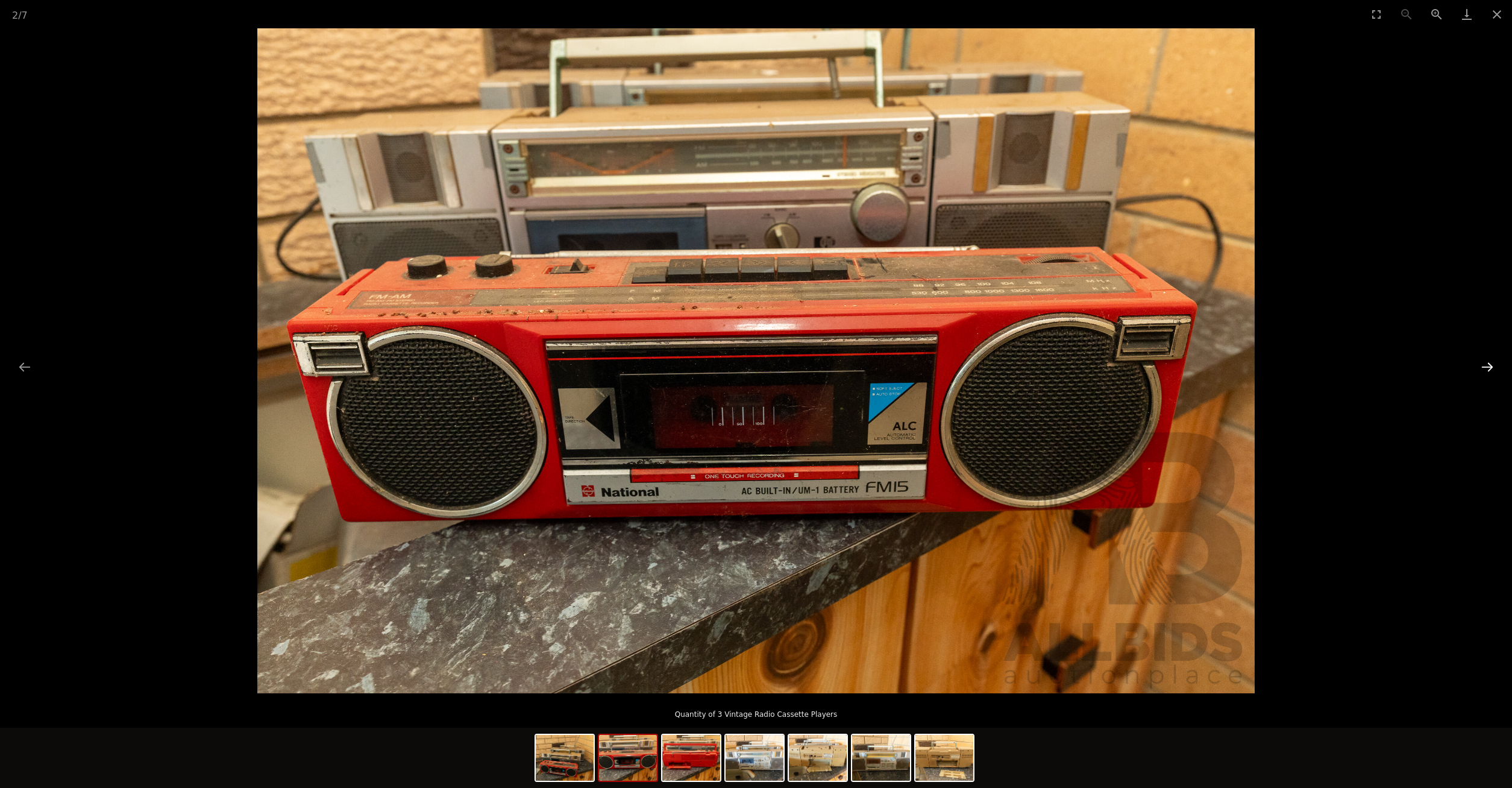
click at [1486, 358] on button "Next slide" at bounding box center [1487, 367] width 25 height 24
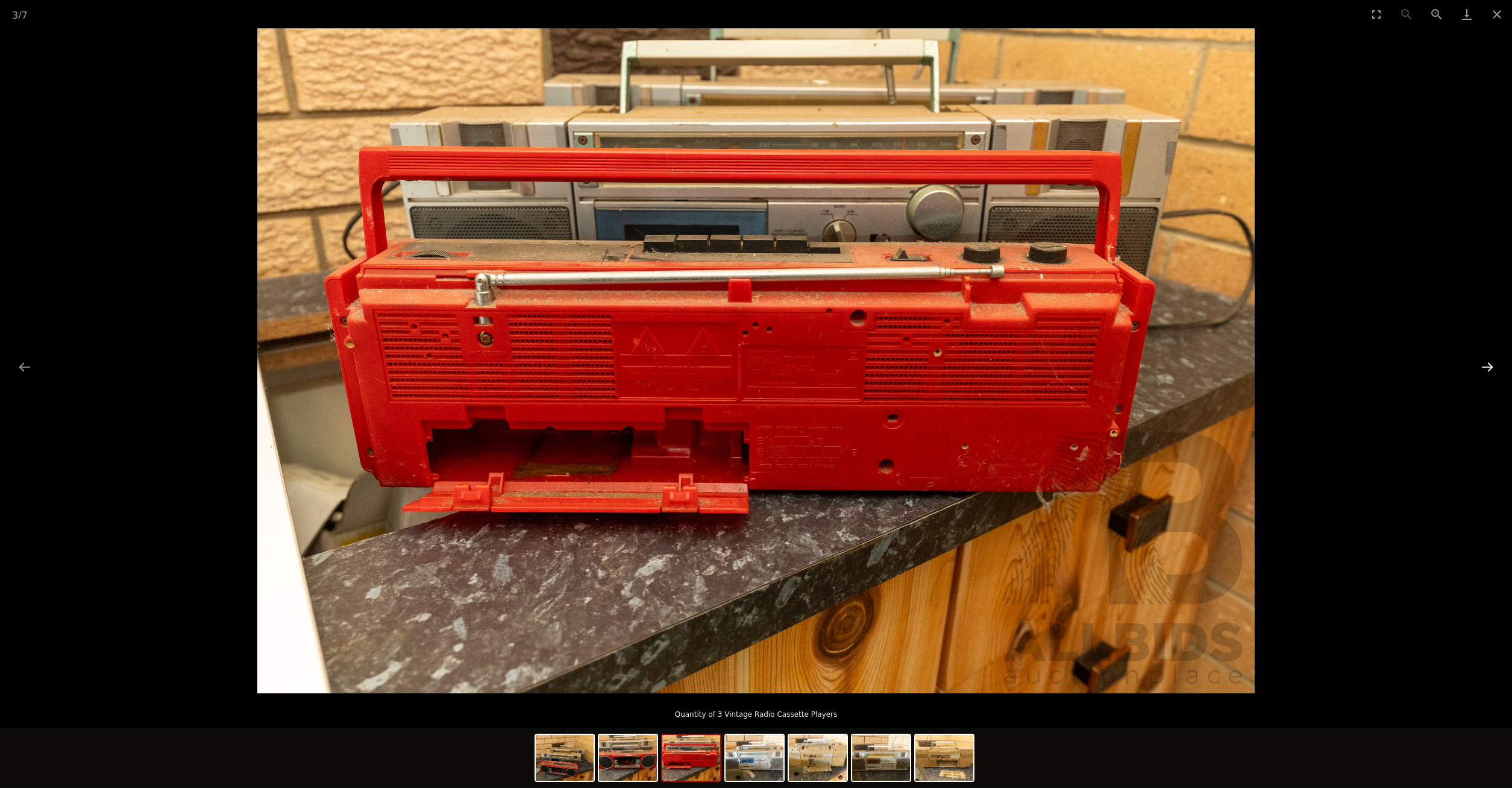
click at [1486, 358] on button "Next slide" at bounding box center [1487, 367] width 25 height 24
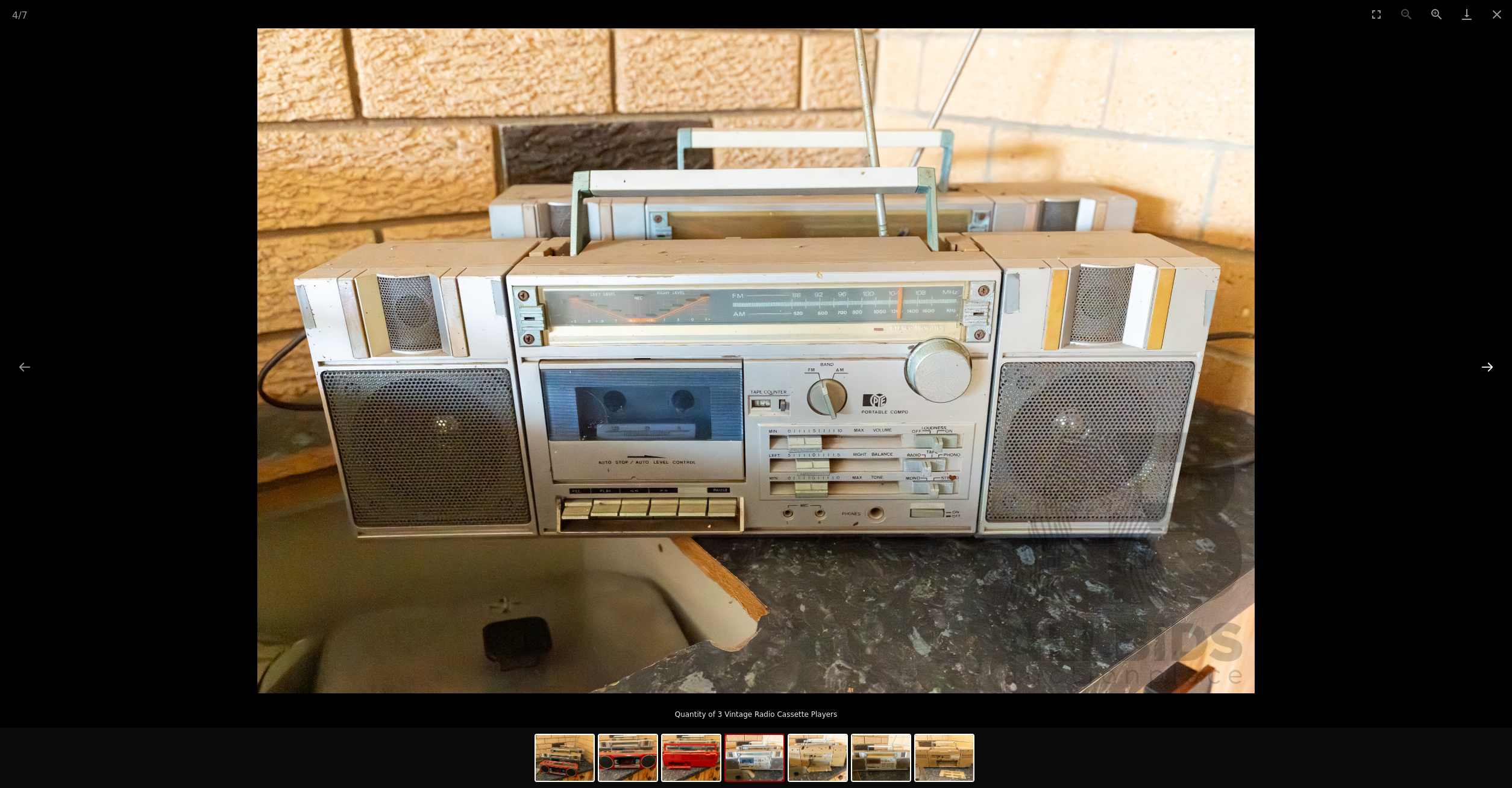
click at [1486, 358] on button "Next slide" at bounding box center [1487, 367] width 25 height 24
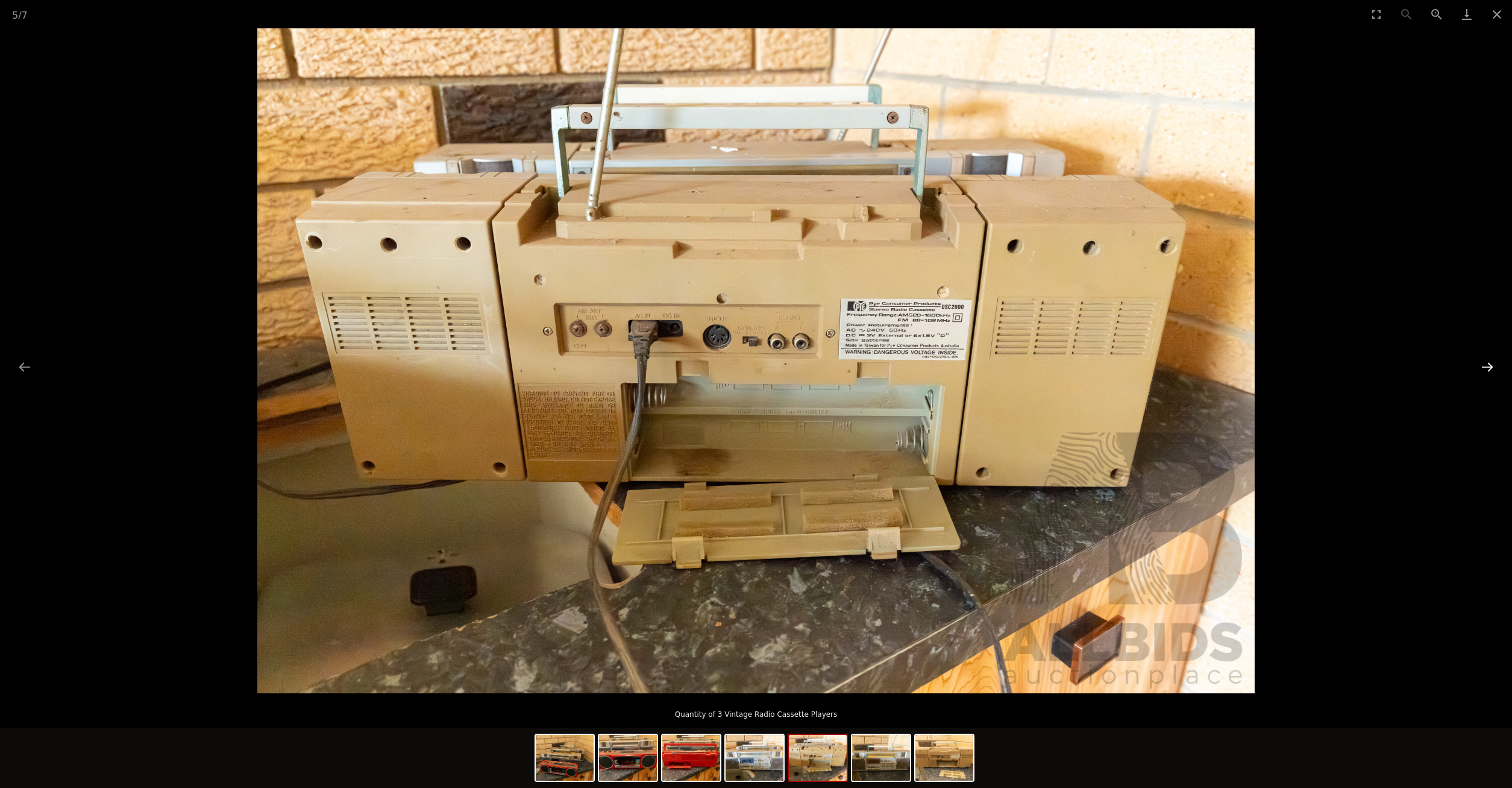
click at [1486, 358] on button "Next slide" at bounding box center [1487, 367] width 25 height 24
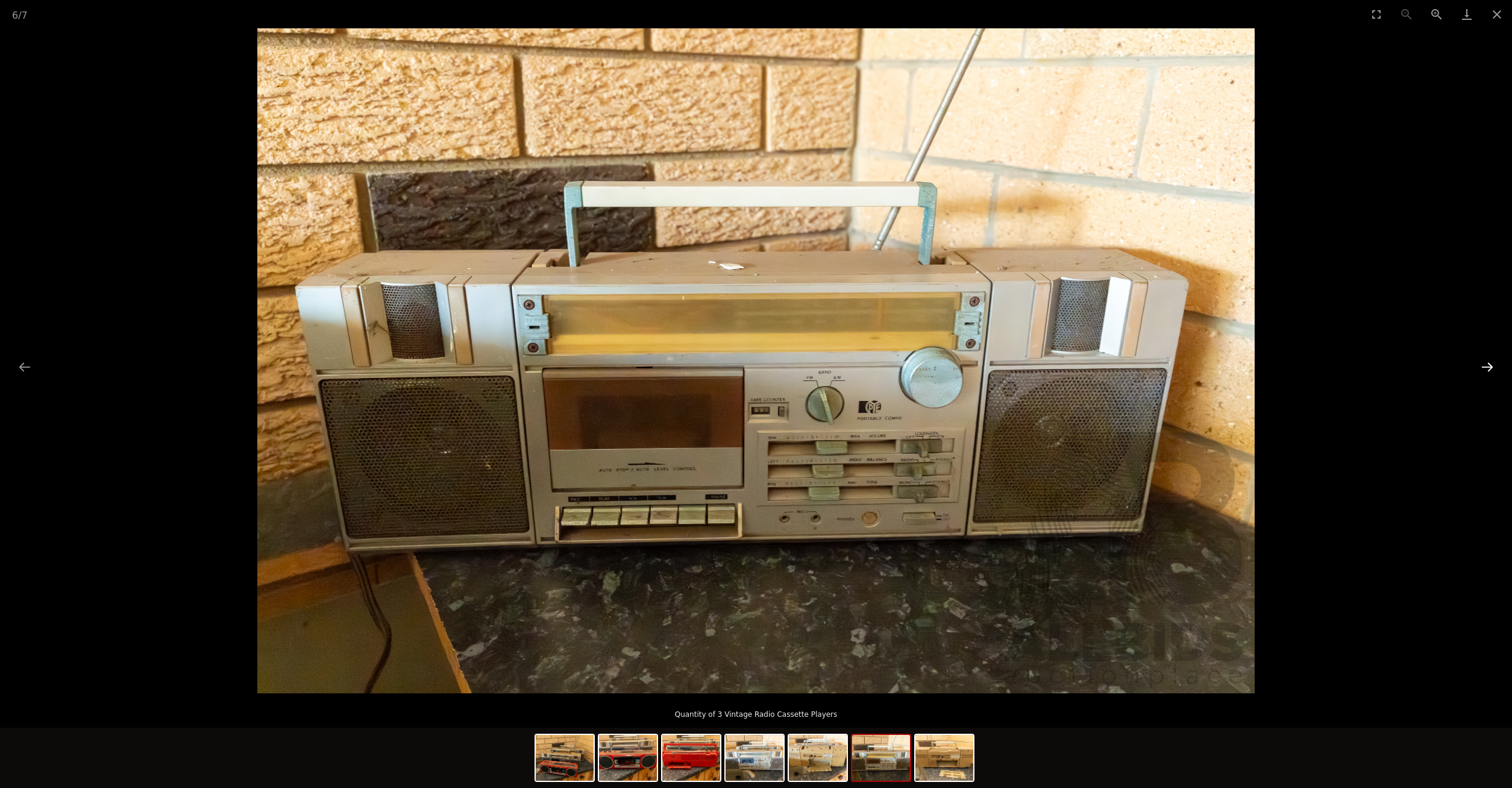
click at [1486, 358] on button "Next slide" at bounding box center [1487, 367] width 25 height 24
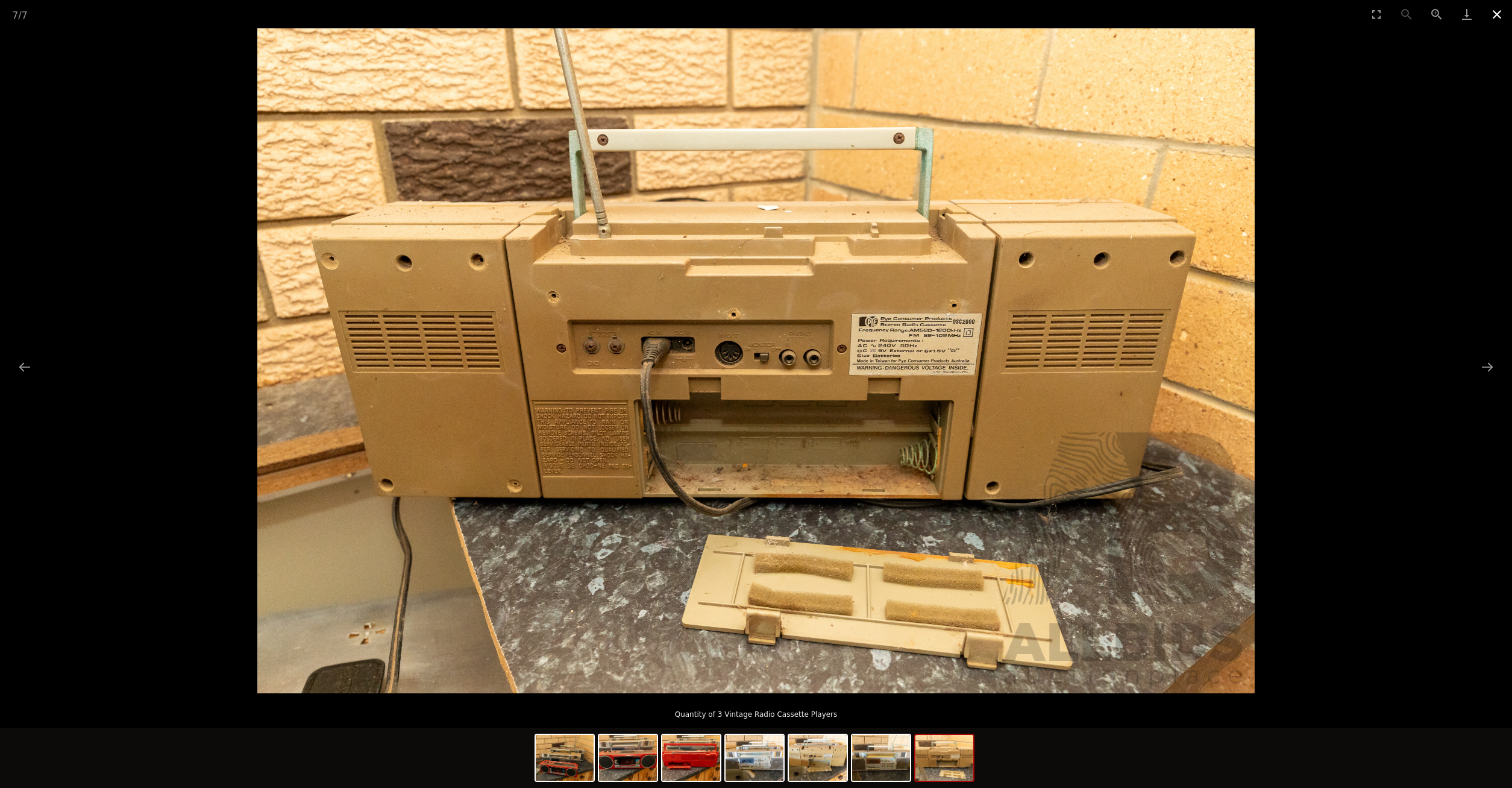
click at [1491, 16] on button "Close gallery" at bounding box center [1497, 14] width 30 height 29
